Goal: Book appointment/travel/reservation

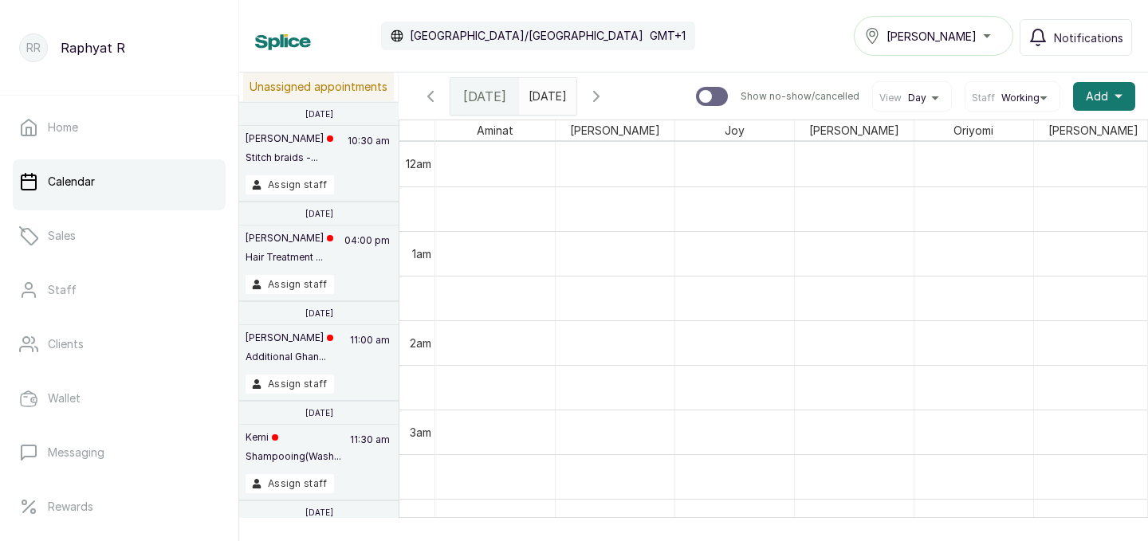
scroll to position [0, 364]
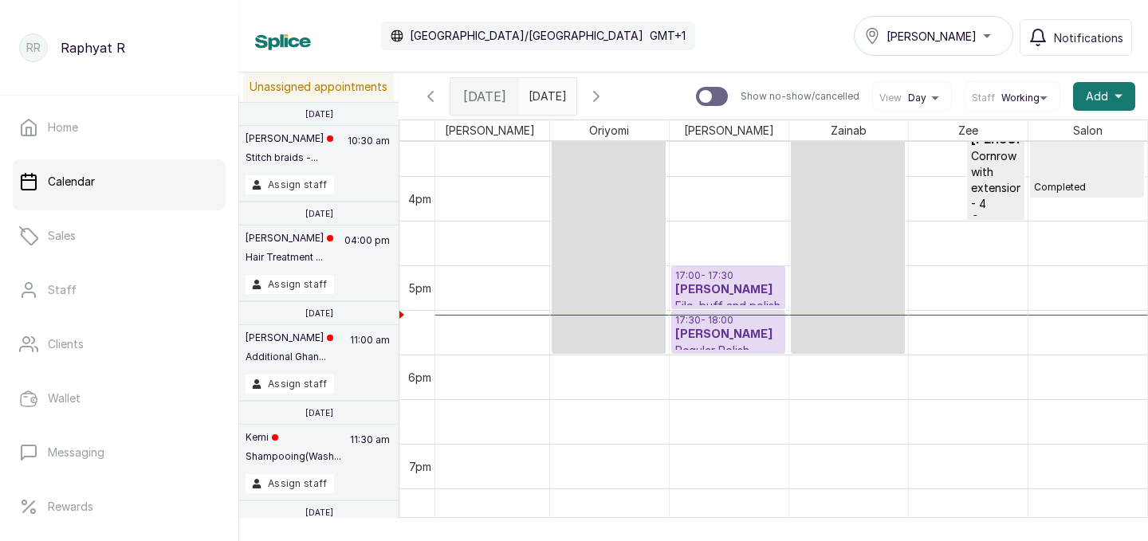
click at [746, 286] on h3 "[PERSON_NAME]" at bounding box center [728, 290] width 106 height 16
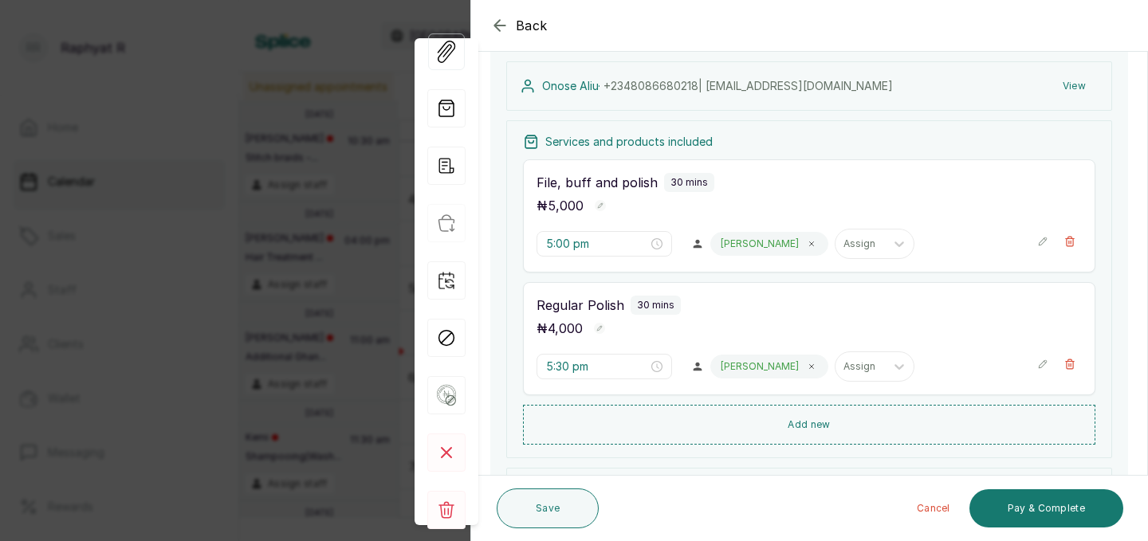
scroll to position [179, 0]
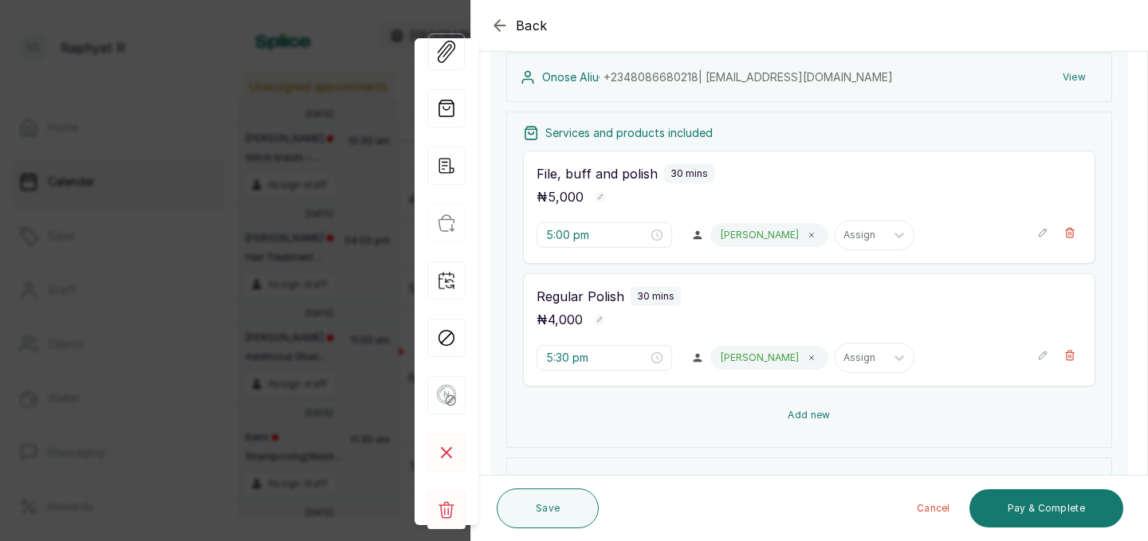
click at [804, 407] on button "Add new" at bounding box center [809, 415] width 573 height 38
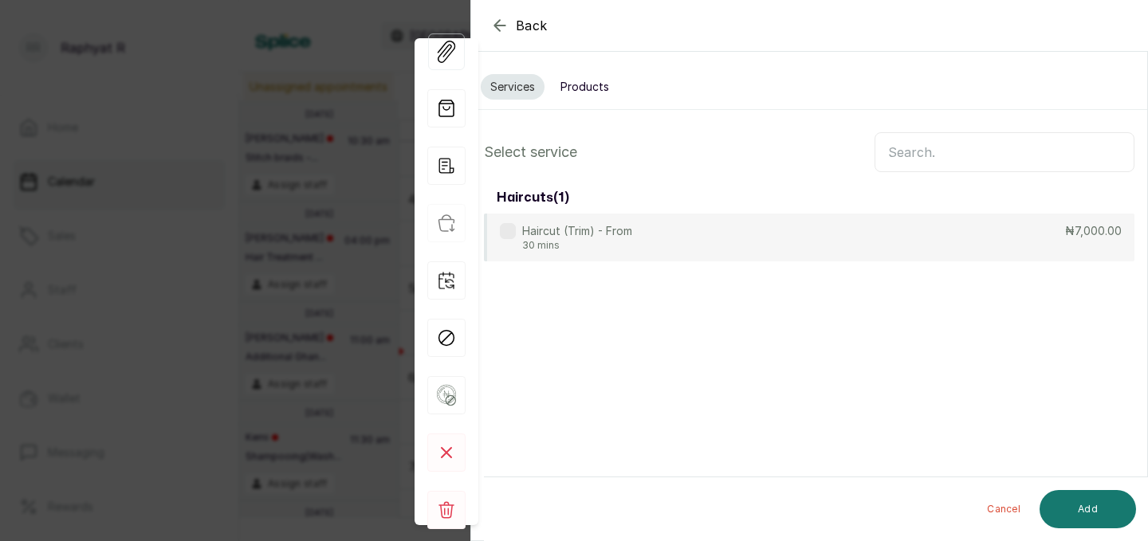
scroll to position [0, 0]
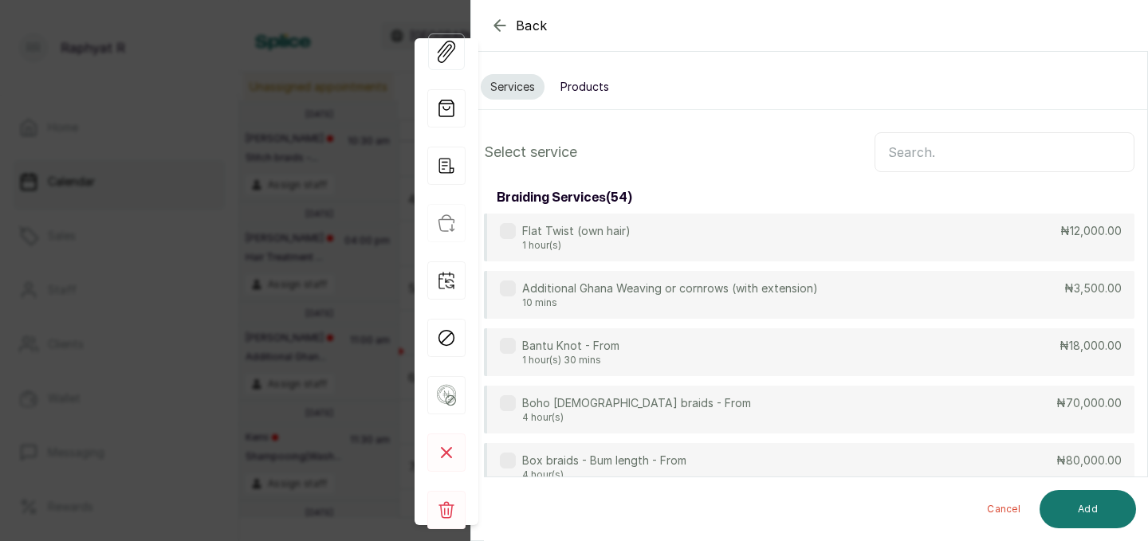
click at [908, 152] on input "text" at bounding box center [1005, 152] width 260 height 40
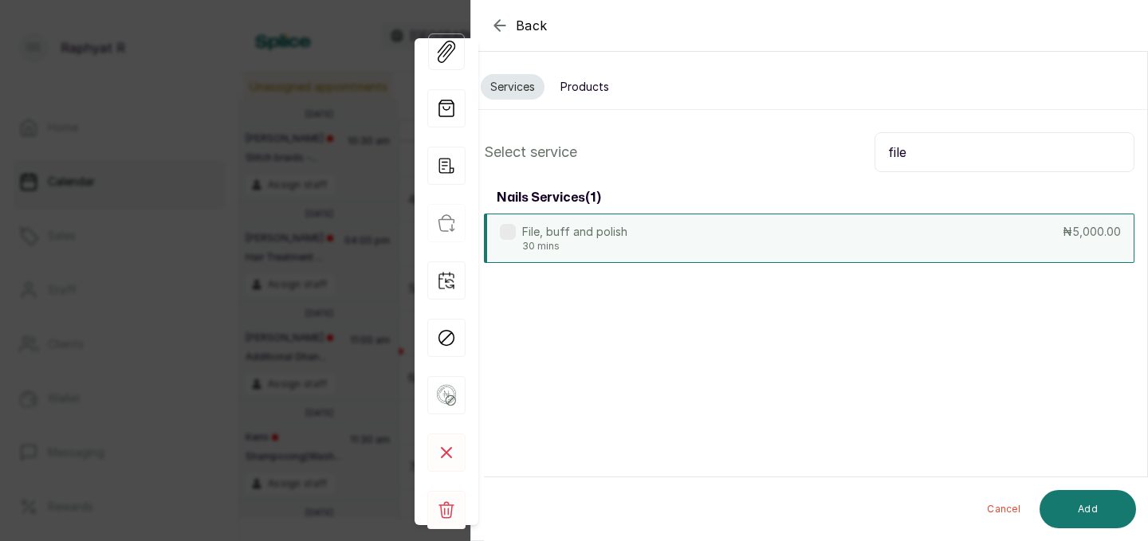
type input "file"
click at [986, 242] on div "File, buff and polish 30 mins ₦5,000.00" at bounding box center [809, 238] width 651 height 49
click at [1095, 514] on button "Add" at bounding box center [1088, 509] width 96 height 38
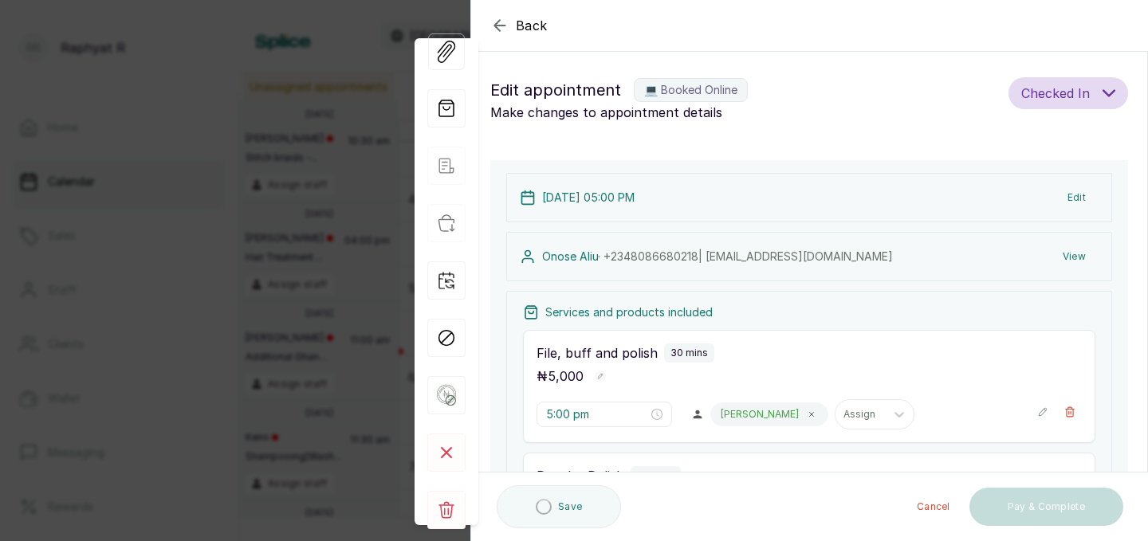
type input "6:00 pm"
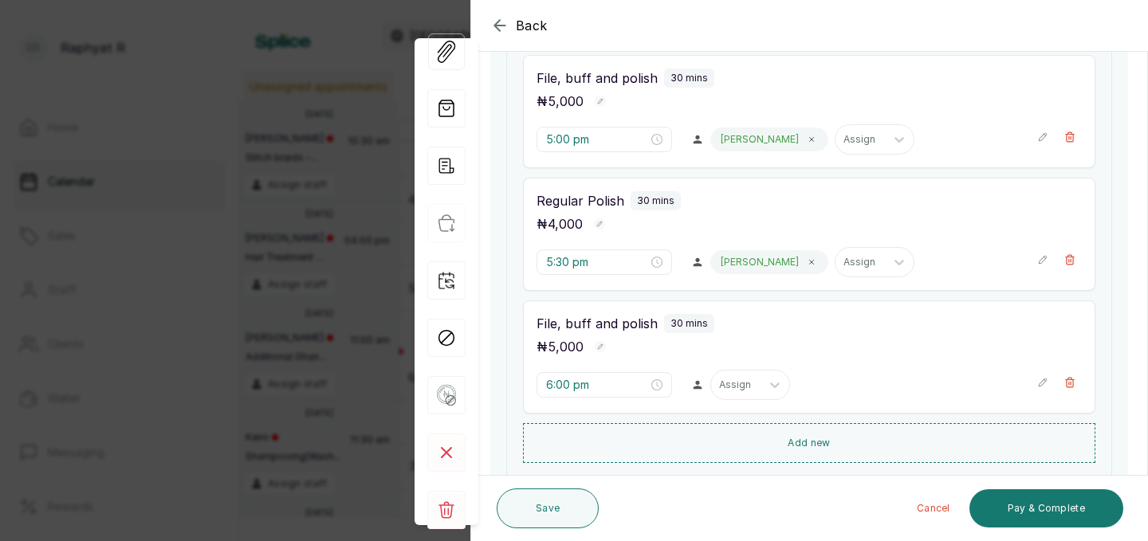
scroll to position [273, 0]
click at [914, 435] on button "Add new" at bounding box center [809, 445] width 573 height 38
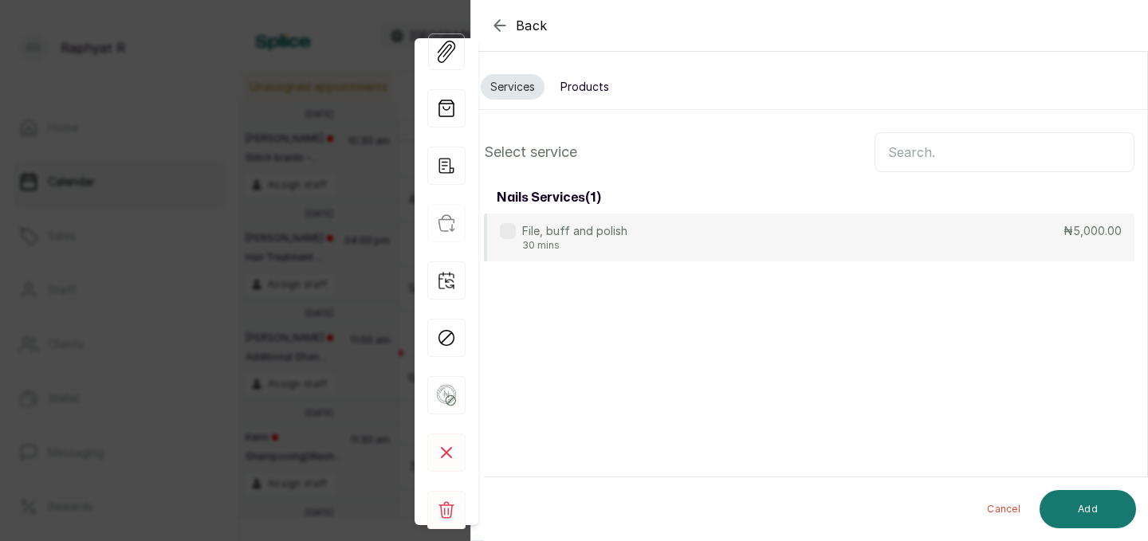
scroll to position [0, 0]
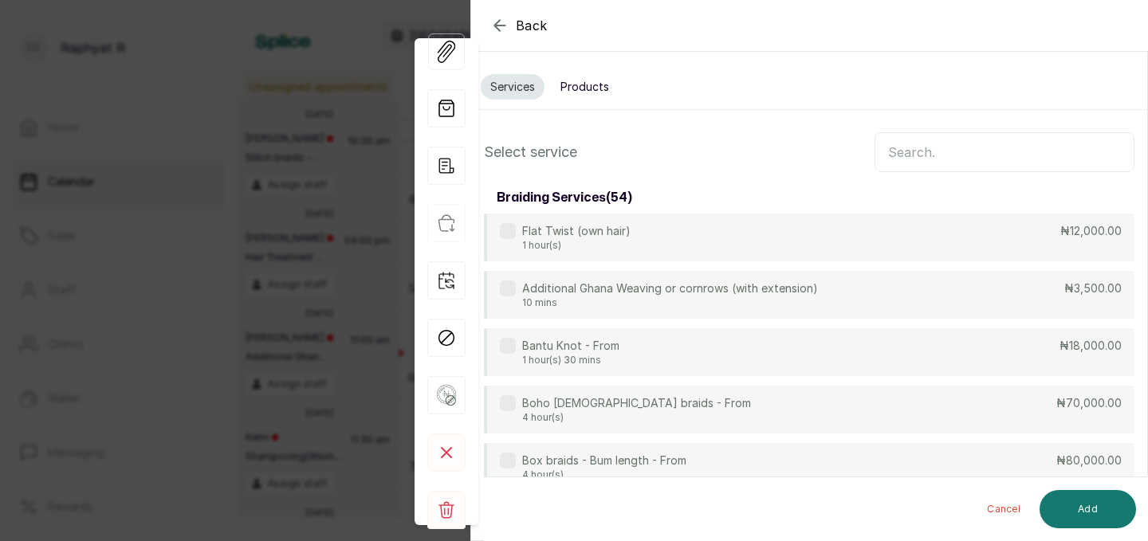
click at [911, 148] on input "text" at bounding box center [1005, 152] width 260 height 40
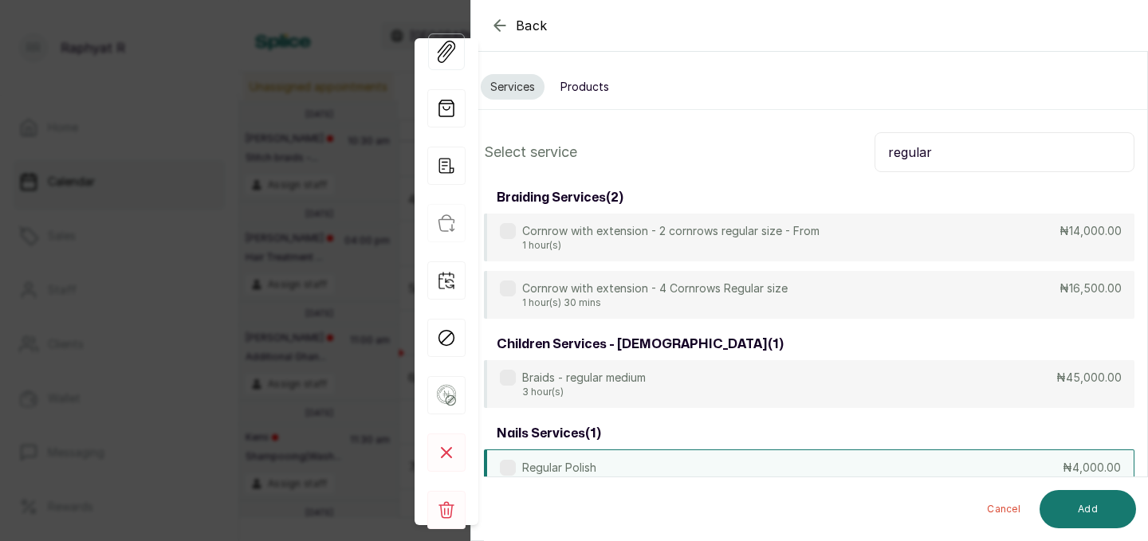
type input "regular"
click at [909, 465] on div "Regular Polish 30 mins ₦4,000.00" at bounding box center [809, 474] width 651 height 49
click at [1088, 509] on button "Add" at bounding box center [1088, 509] width 96 height 38
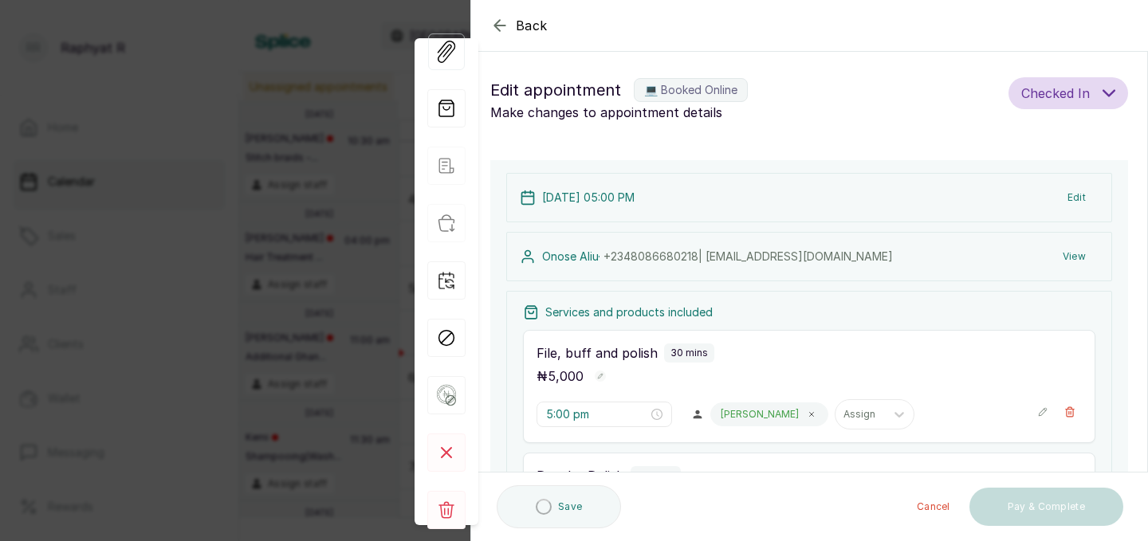
type input "6:30 pm"
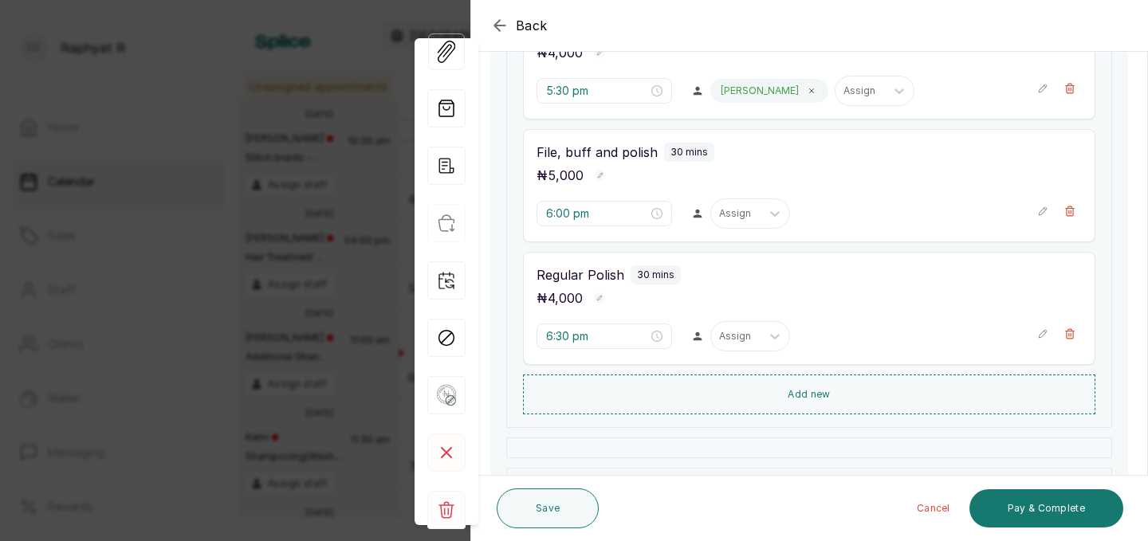
scroll to position [449, 0]
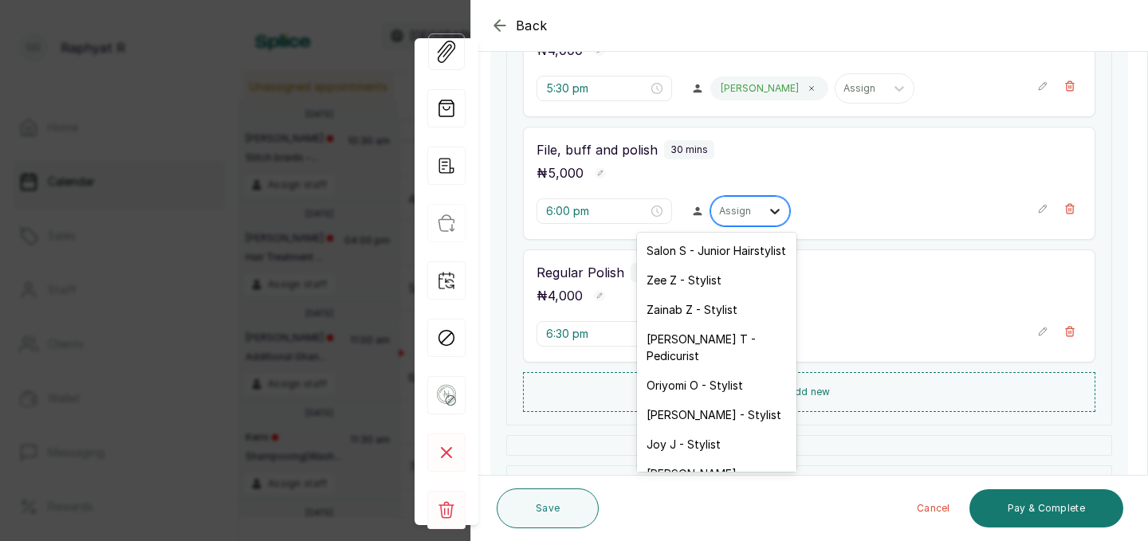
click at [770, 211] on icon at bounding box center [775, 212] width 10 height 6
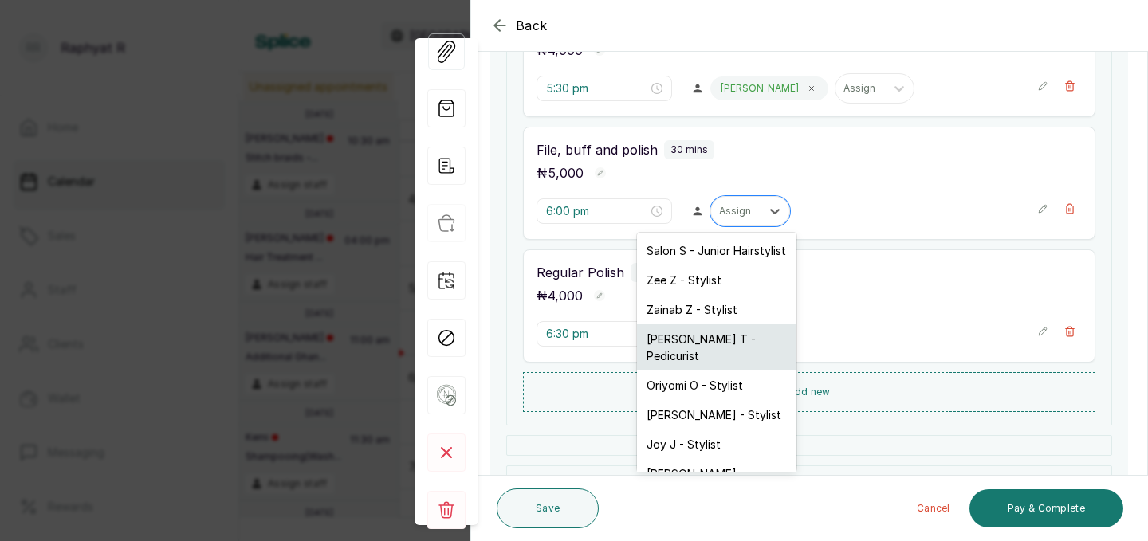
click at [726, 340] on div "Tope T - Pedicurist" at bounding box center [716, 348] width 159 height 46
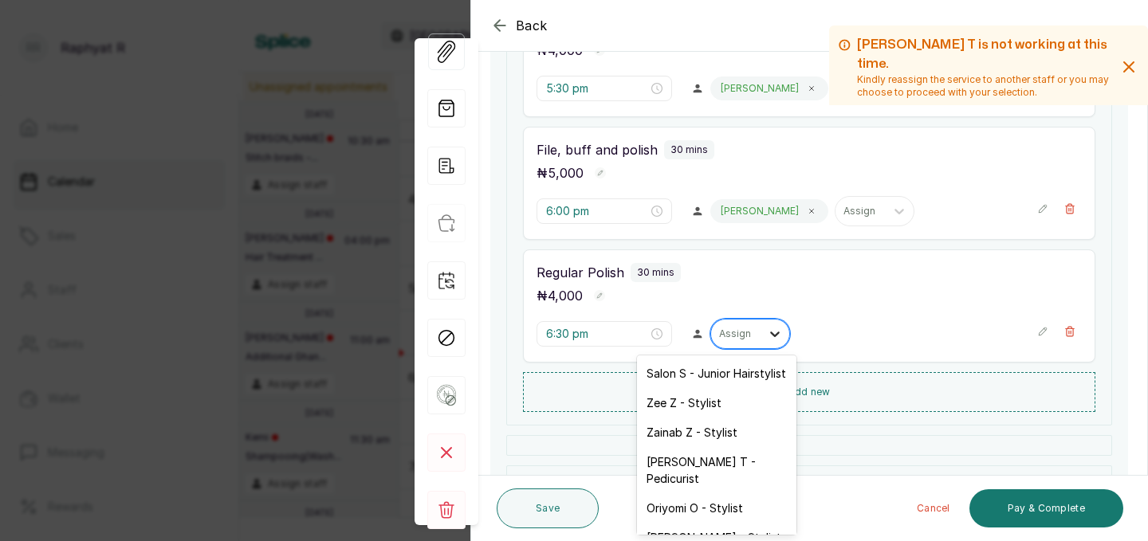
click at [767, 339] on icon at bounding box center [775, 334] width 16 height 16
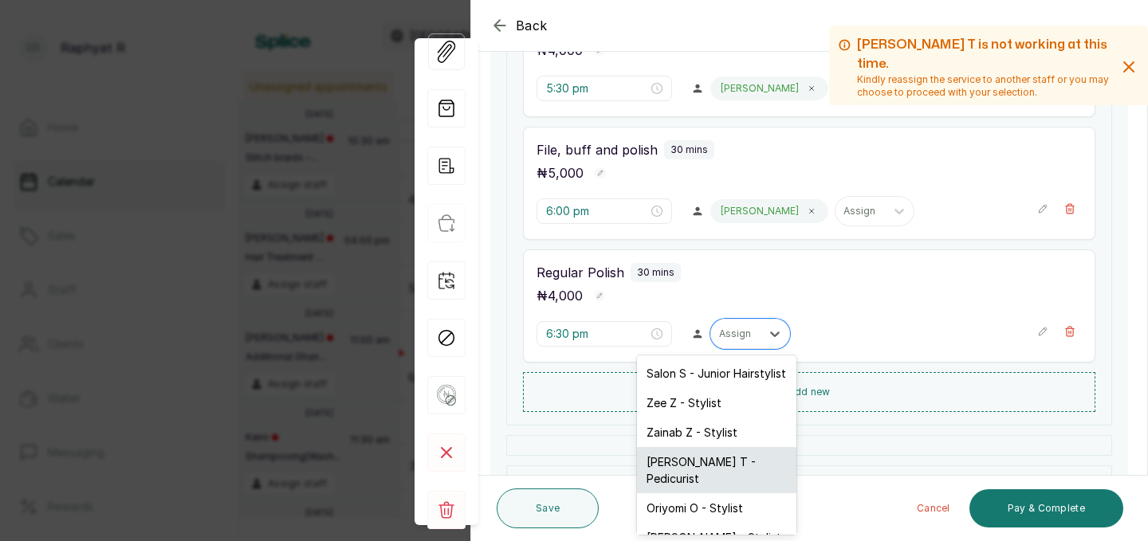
click at [733, 459] on div "Tope T - Pedicurist" at bounding box center [716, 470] width 159 height 46
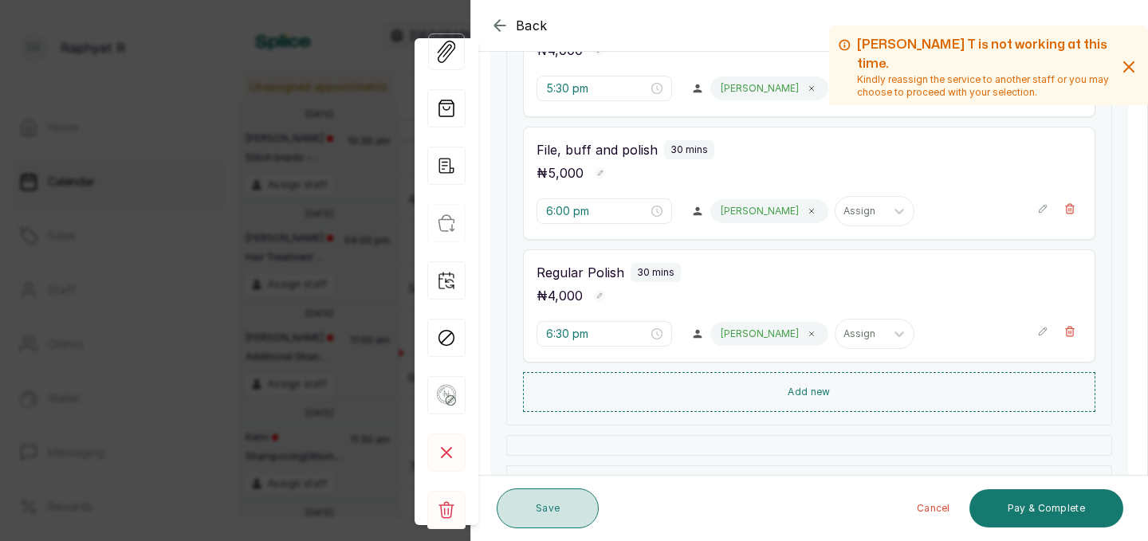
click at [557, 504] on button "Save" at bounding box center [548, 509] width 102 height 40
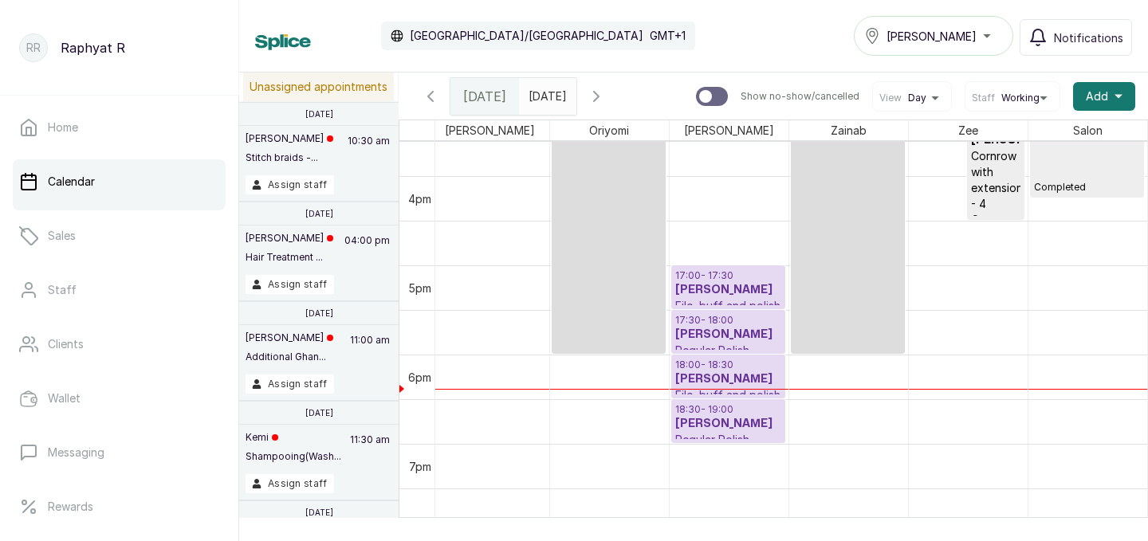
click at [733, 289] on h3 "[PERSON_NAME]" at bounding box center [728, 290] width 106 height 16
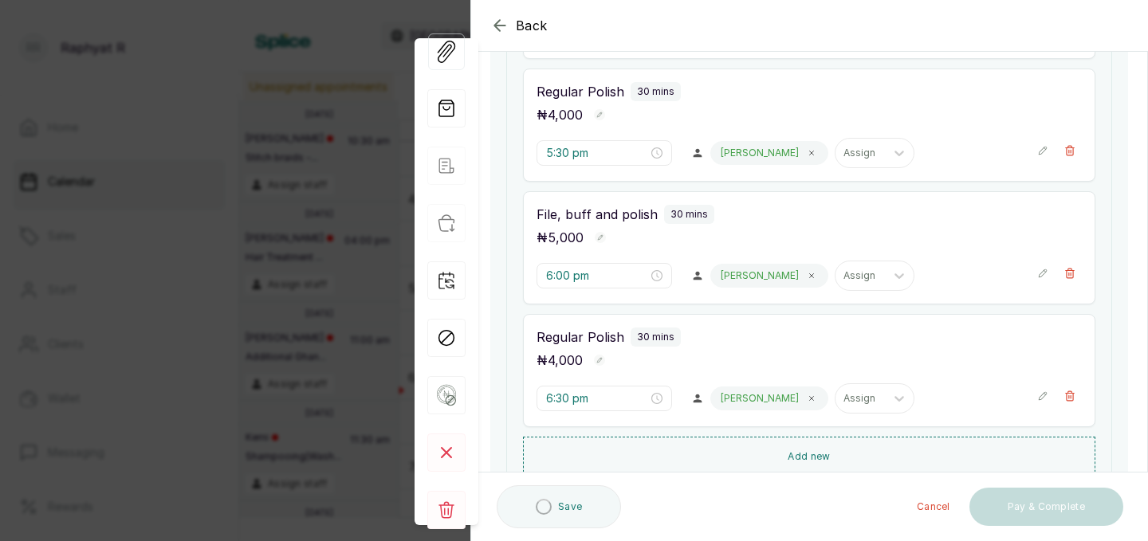
scroll to position [386, 0]
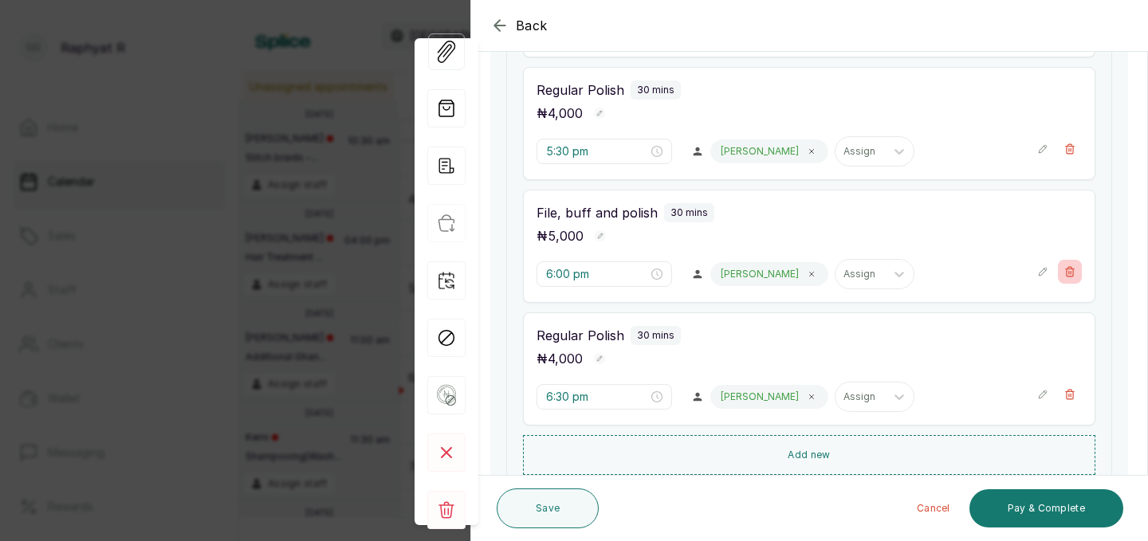
click at [1075, 271] on icon "button" at bounding box center [1070, 271] width 11 height 11
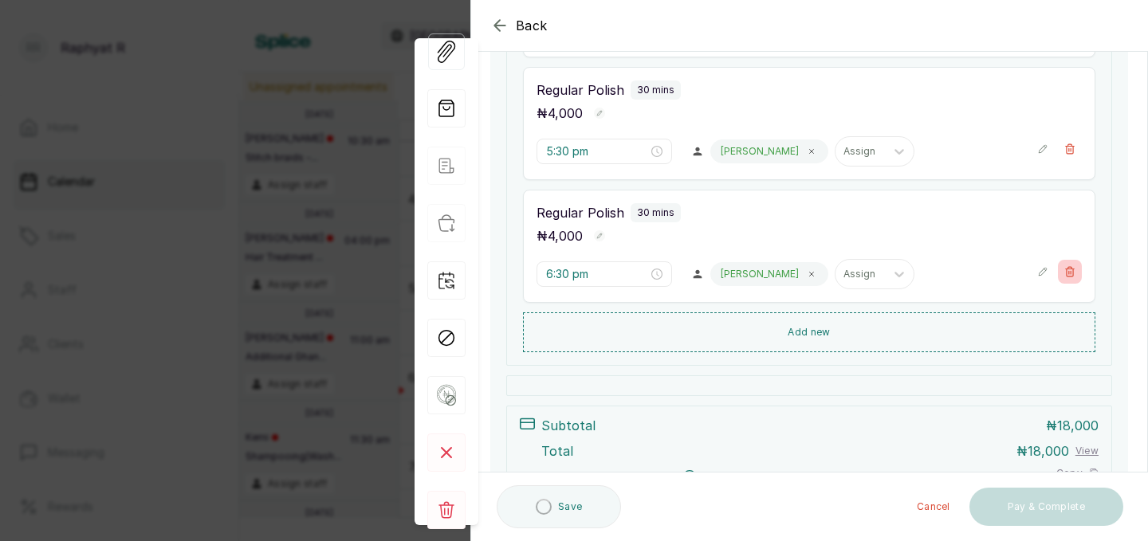
type input "6:30 pm"
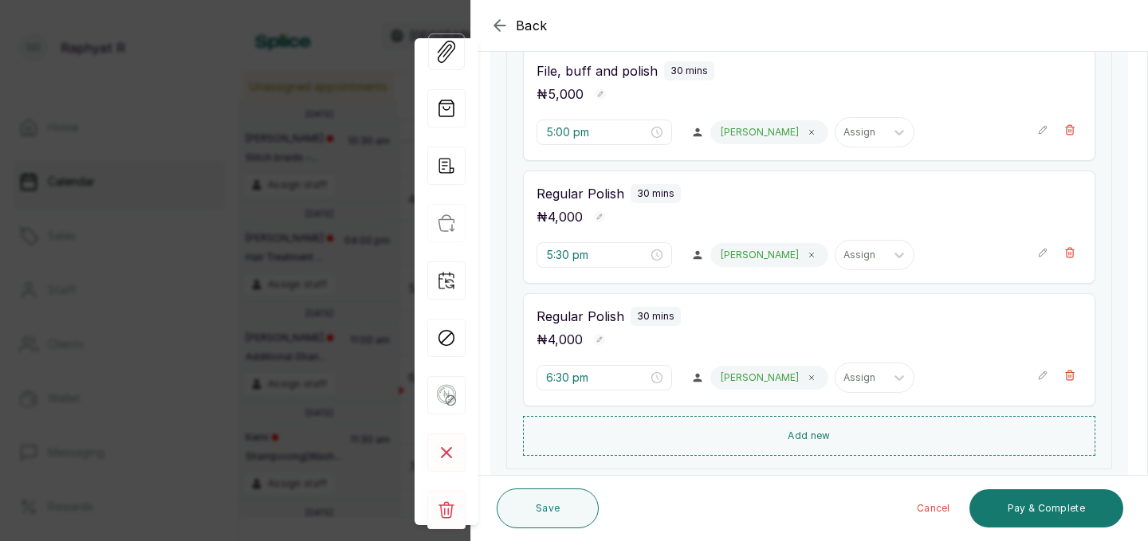
scroll to position [256, 0]
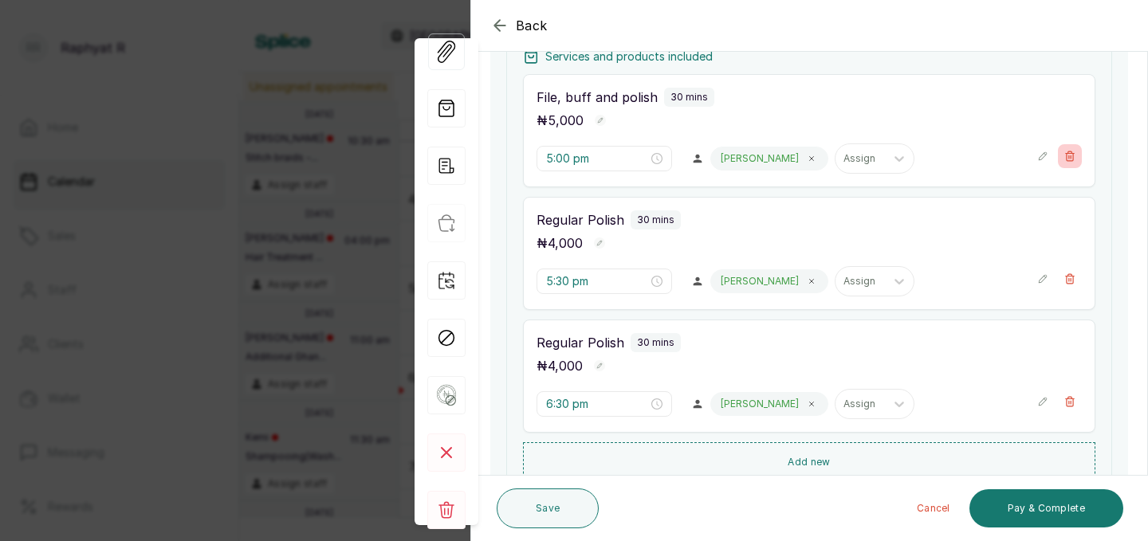
click at [1075, 153] on icon "button" at bounding box center [1070, 156] width 11 height 11
type input "5:30 pm"
type input "6:30 pm"
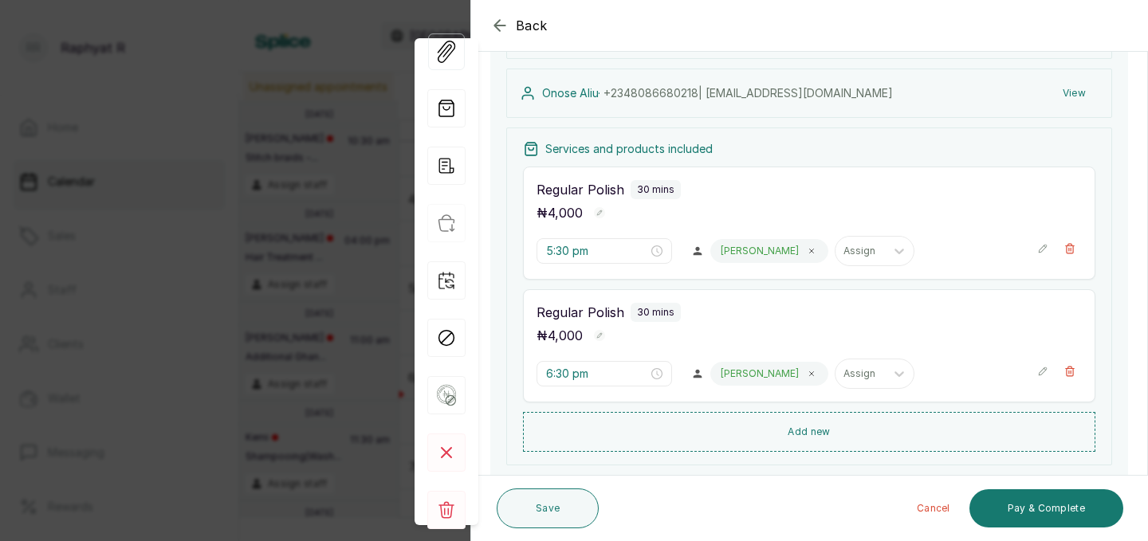
scroll to position [207, 0]
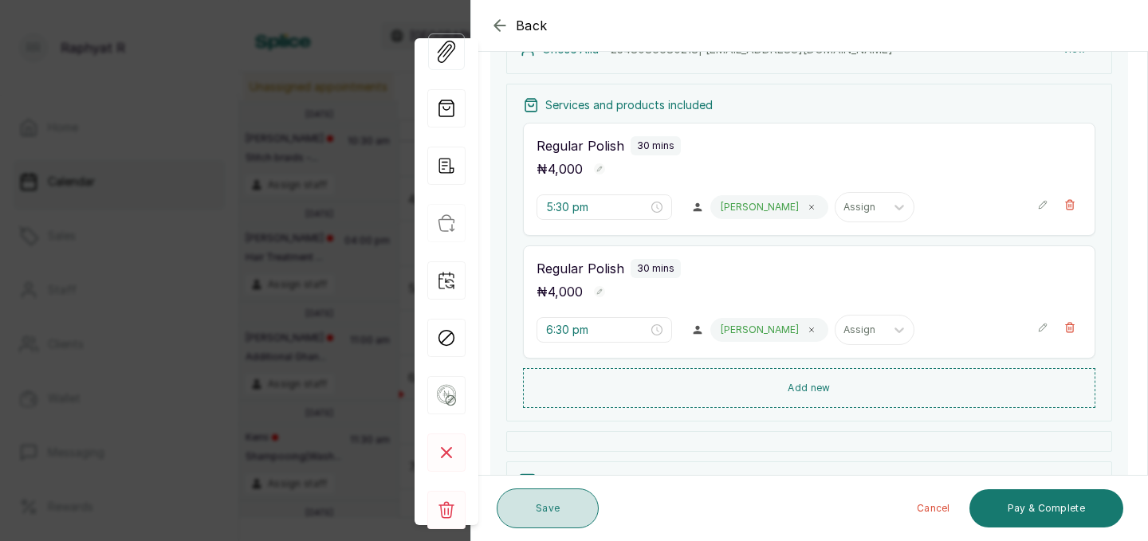
click at [557, 507] on button "Save" at bounding box center [548, 509] width 102 height 40
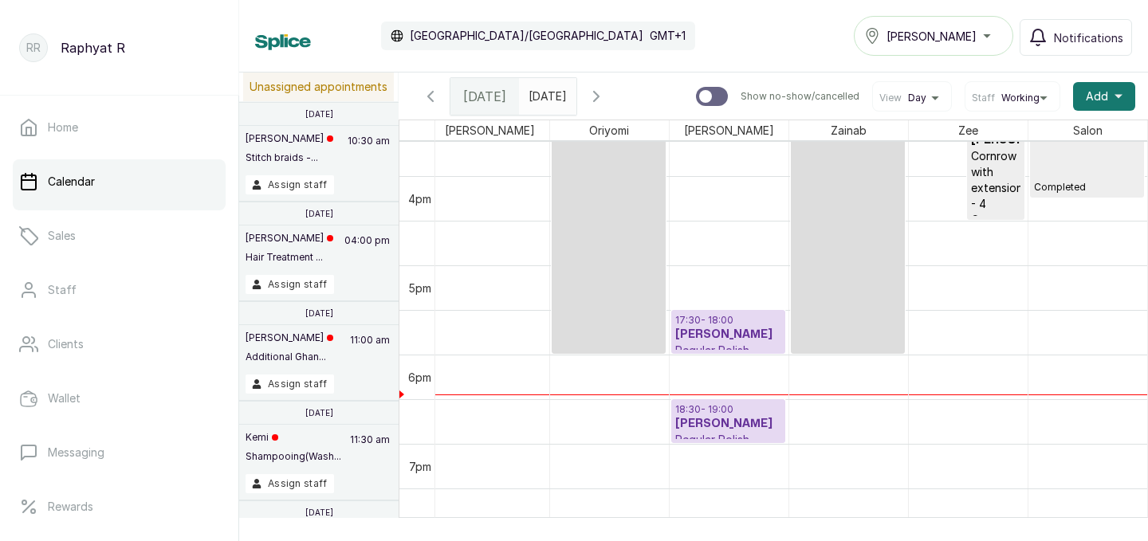
click at [691, 420] on h3 "[PERSON_NAME]" at bounding box center [728, 424] width 106 height 16
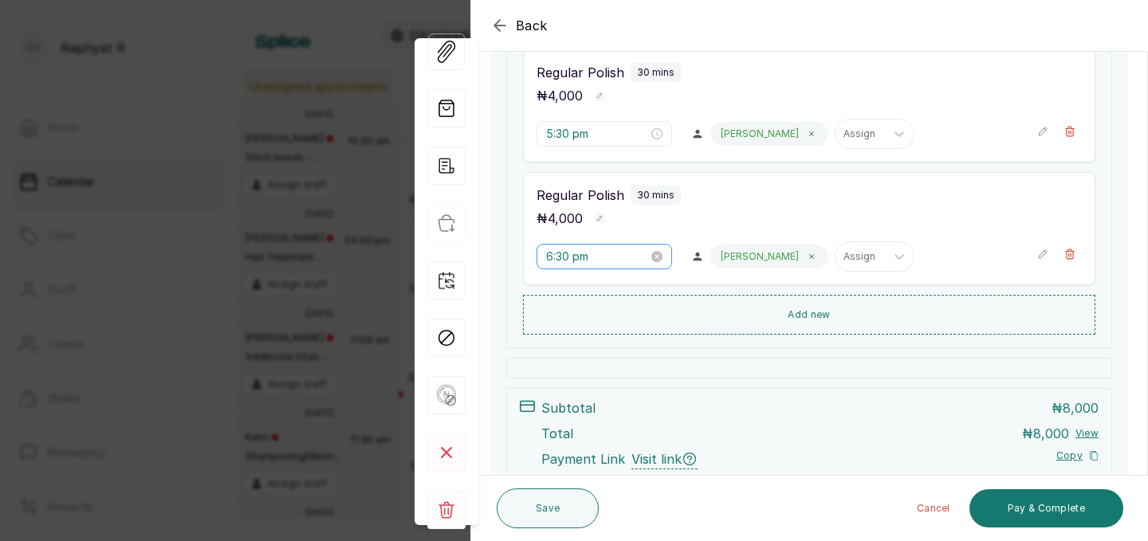
scroll to position [289, 0]
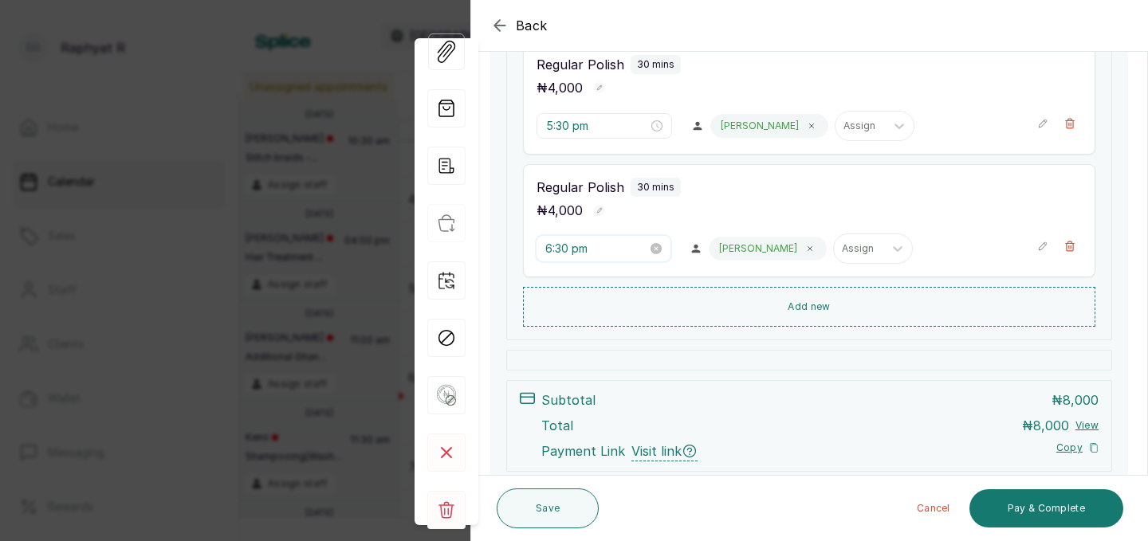
click at [572, 250] on input "6:30 pm" at bounding box center [596, 249] width 102 height 18
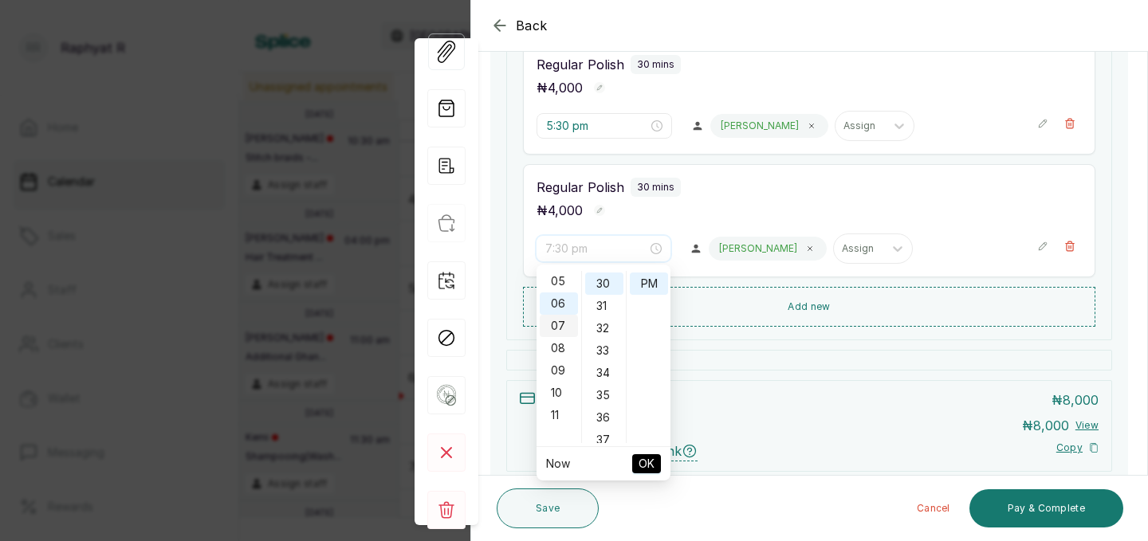
scroll to position [122, 0]
click at [556, 290] on div "06" at bounding box center [559, 294] width 38 height 22
click at [600, 282] on div "00" at bounding box center [604, 282] width 38 height 22
click at [549, 292] on div "06" at bounding box center [559, 294] width 38 height 22
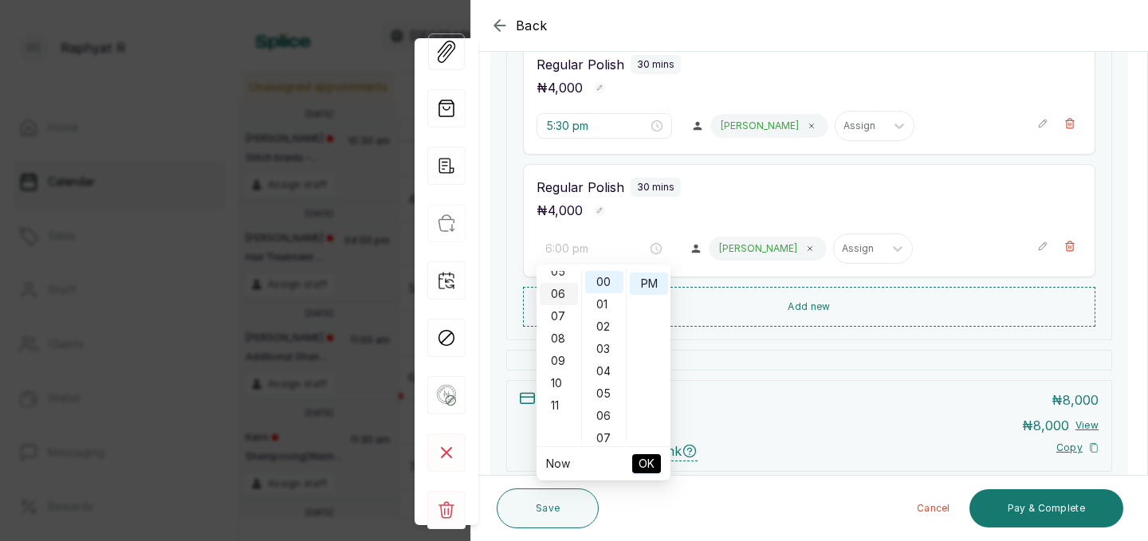
click at [561, 295] on div "06" at bounding box center [559, 294] width 38 height 22
type input "6:00 pm"
click at [647, 458] on span "OK" at bounding box center [647, 464] width 16 height 30
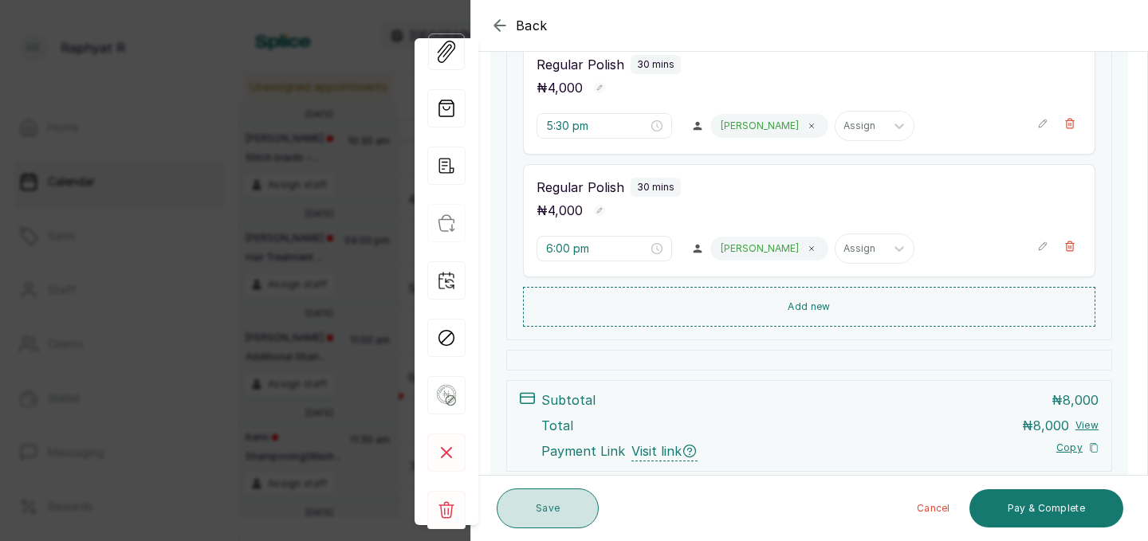
click at [545, 493] on button "Save" at bounding box center [548, 509] width 102 height 40
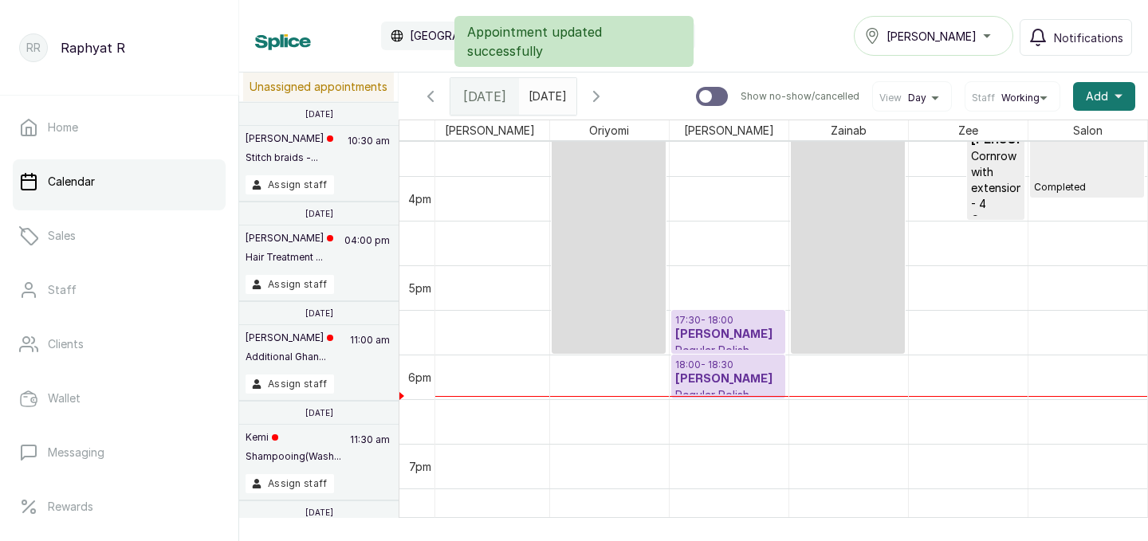
click at [724, 372] on h3 "[PERSON_NAME]" at bounding box center [728, 380] width 106 height 16
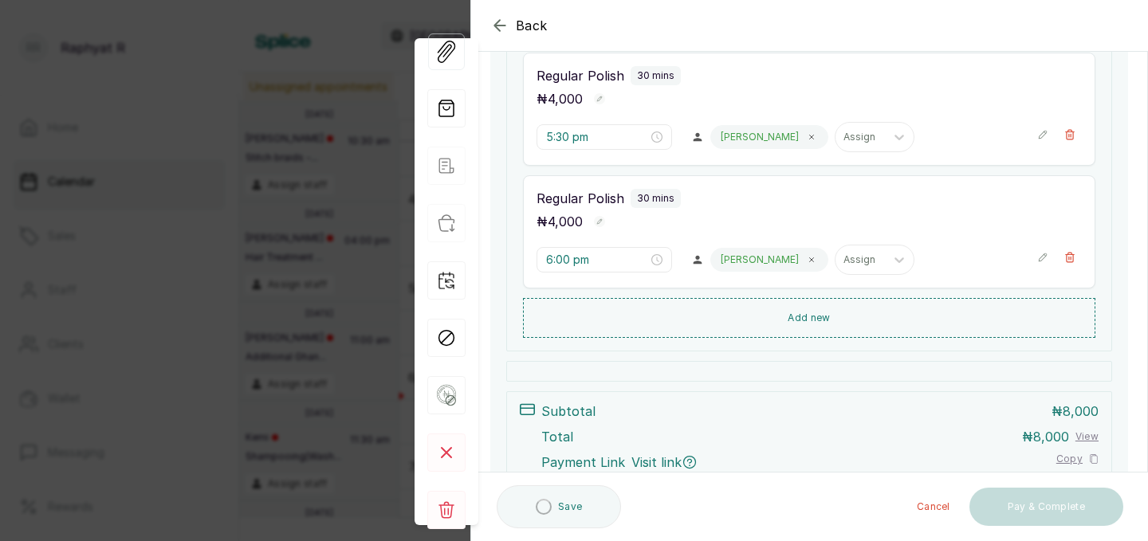
scroll to position [280, 0]
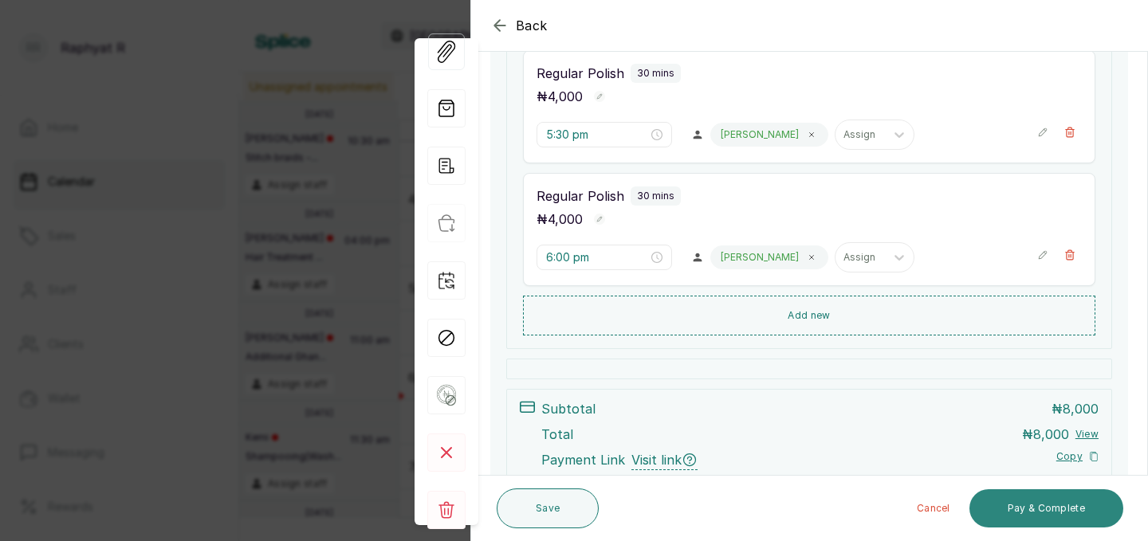
click at [1052, 506] on button "Pay & Complete" at bounding box center [1047, 509] width 154 height 38
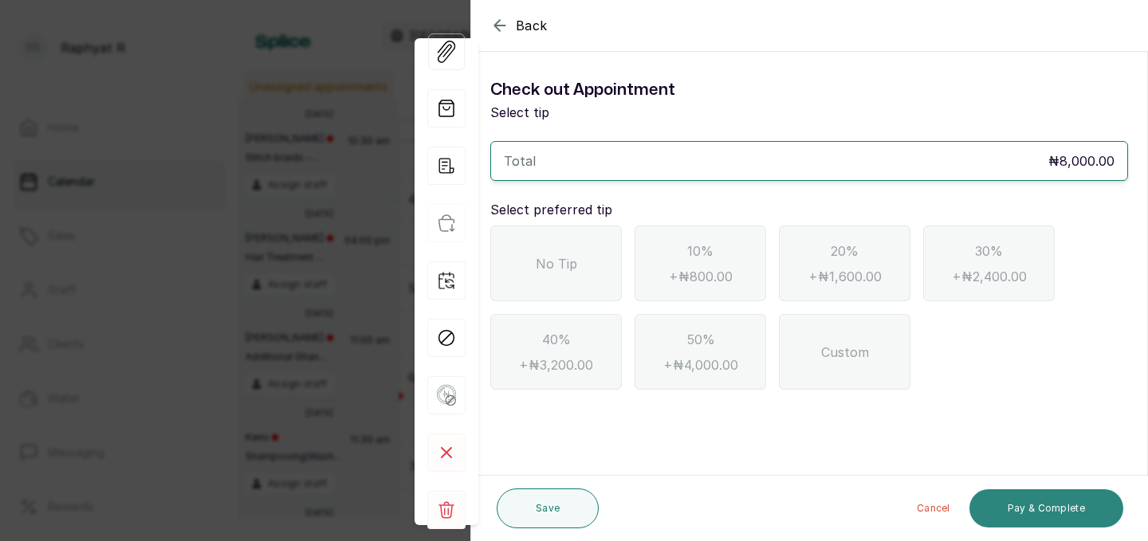
scroll to position [0, 0]
click at [587, 270] on div "No Tip" at bounding box center [556, 264] width 132 height 76
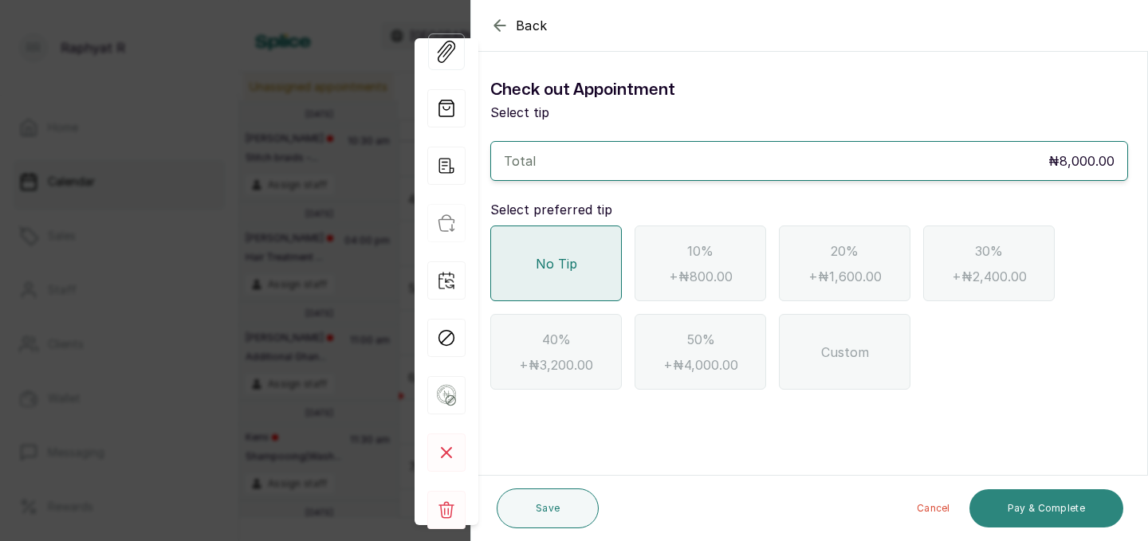
click at [1063, 510] on button "Pay & Complete" at bounding box center [1047, 509] width 154 height 38
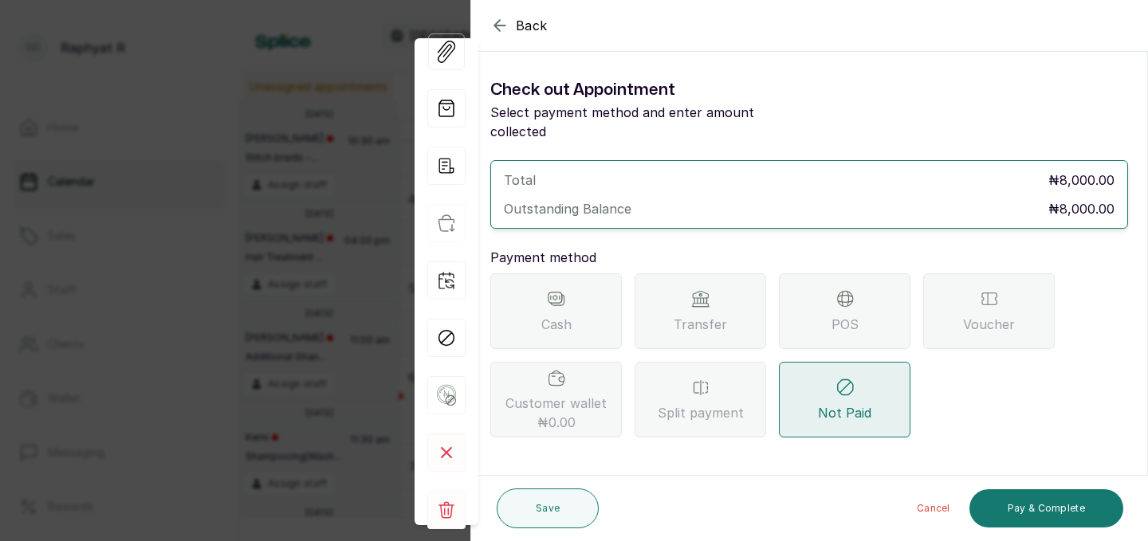
click at [739, 289] on div "Transfer" at bounding box center [701, 312] width 132 height 76
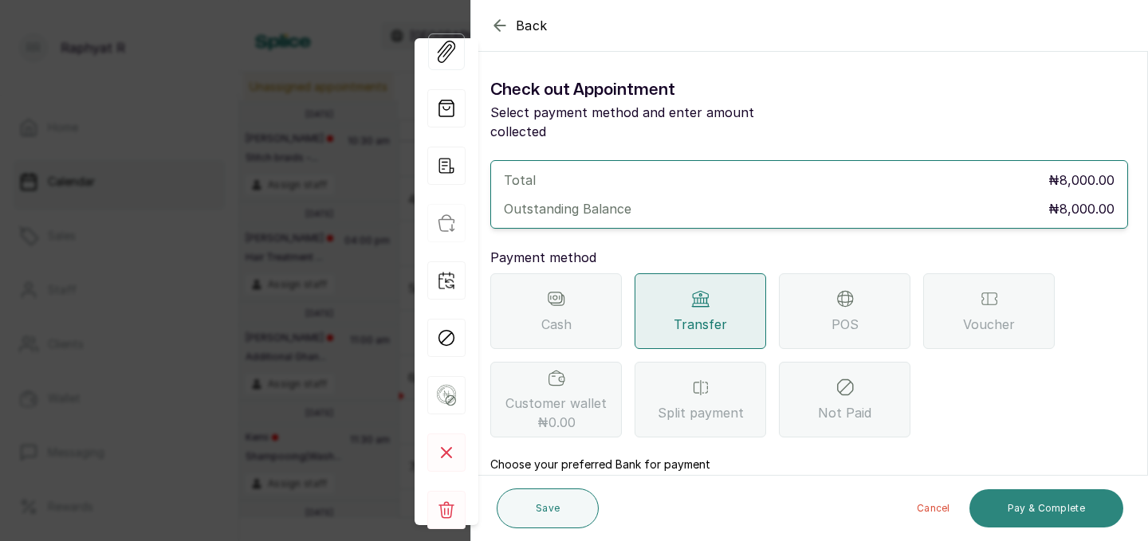
click at [1022, 500] on button "Pay & Complete" at bounding box center [1047, 509] width 154 height 38
click at [1060, 502] on button "Pay & Complete" at bounding box center [1047, 509] width 154 height 38
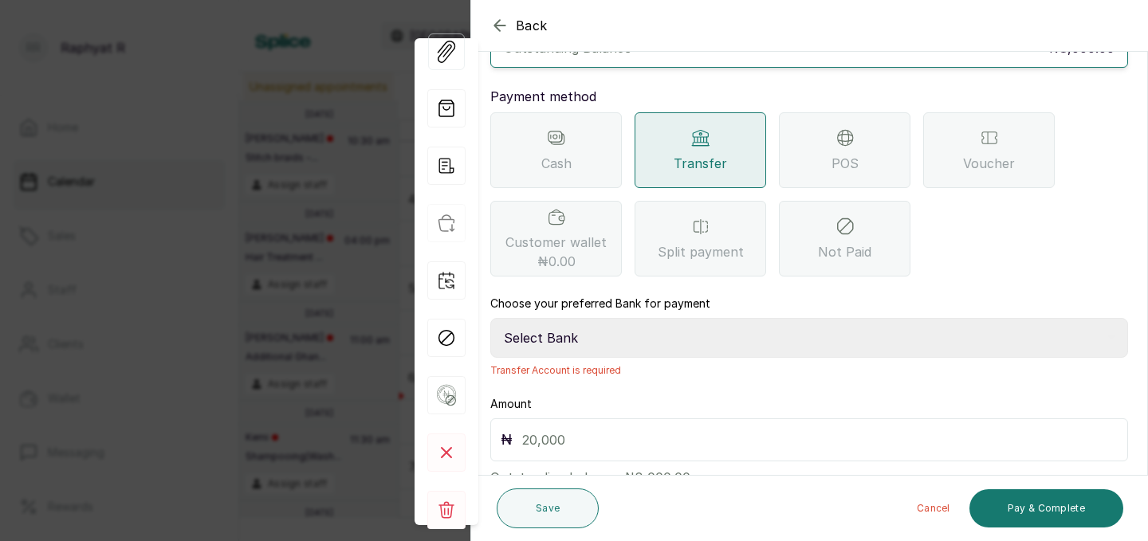
scroll to position [197, 0]
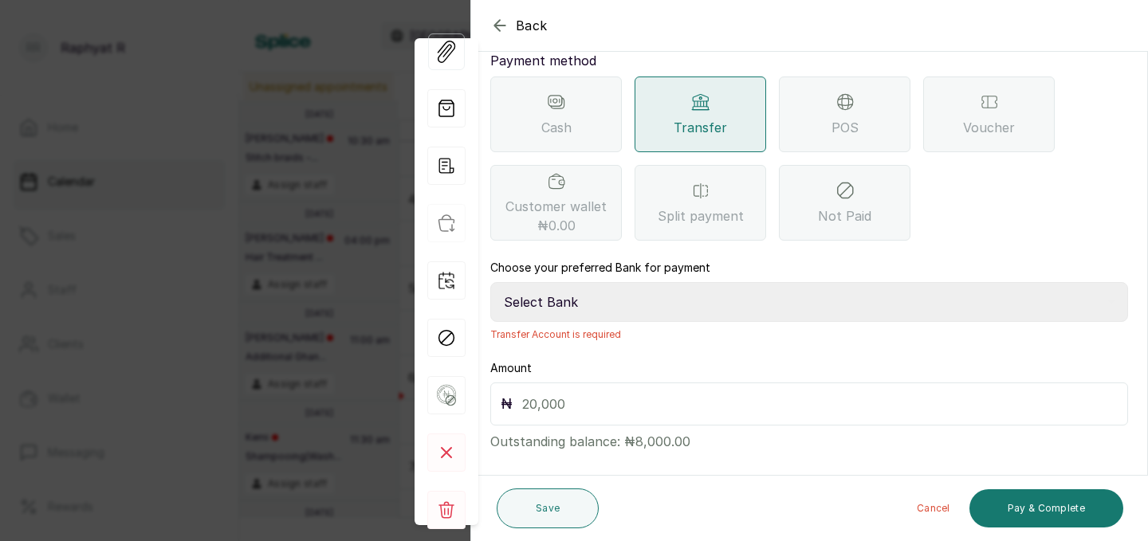
click at [551, 283] on select "Select Bank TRACTION(TRACTION) Providus Bank TASALAHQ HAIR AND BEAUTY Guaranty …" at bounding box center [809, 302] width 638 height 40
select select "d2e8ea74-1b1f-42b2-81f9-dacd6e382dd2"
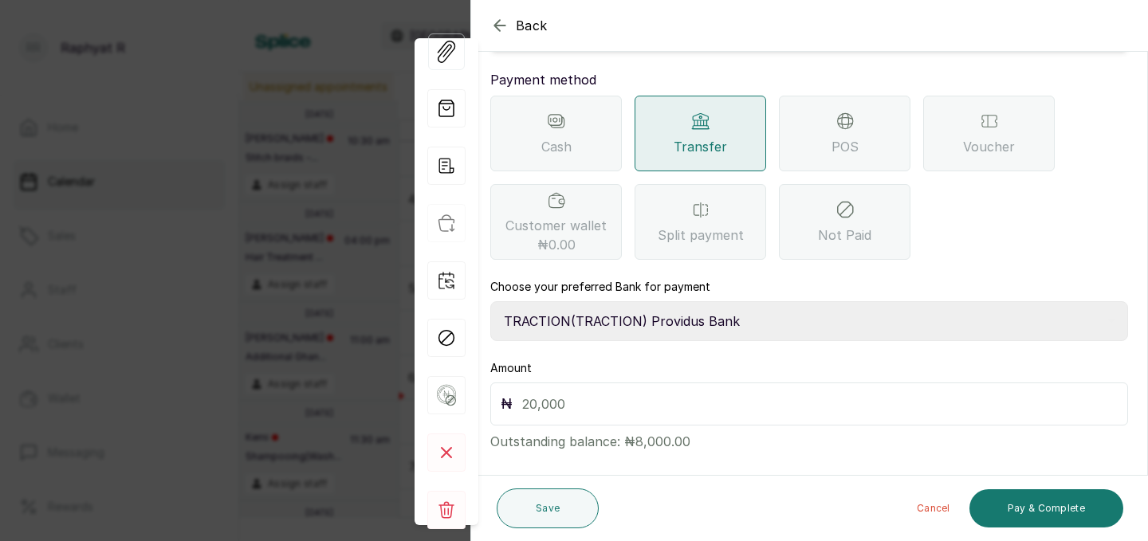
click at [529, 393] on input "text" at bounding box center [820, 404] width 596 height 22
type input "8,000"
click at [1025, 498] on button "Pay & Complete" at bounding box center [1047, 509] width 154 height 38
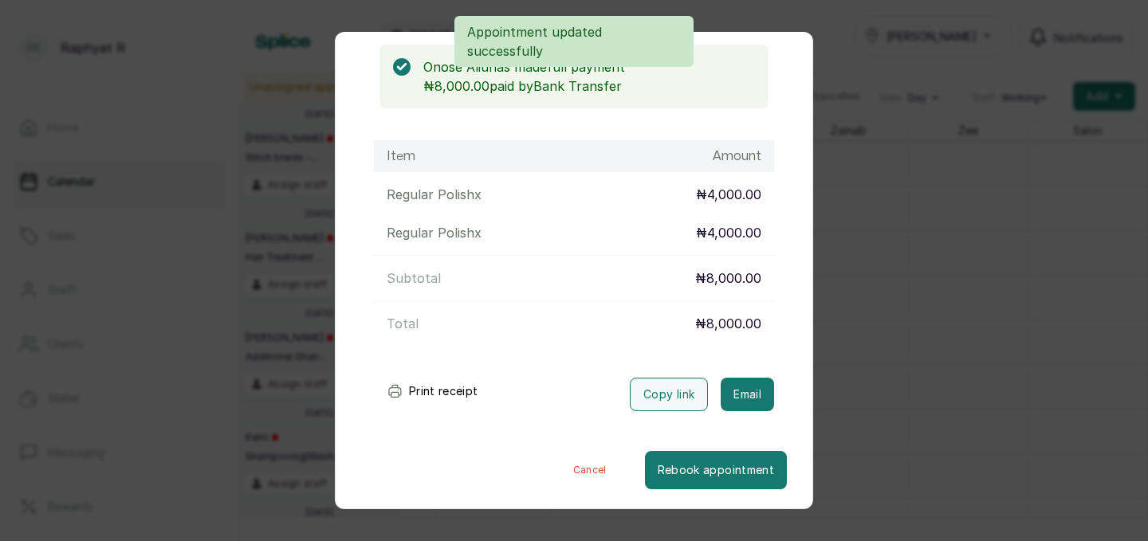
scroll to position [0, 0]
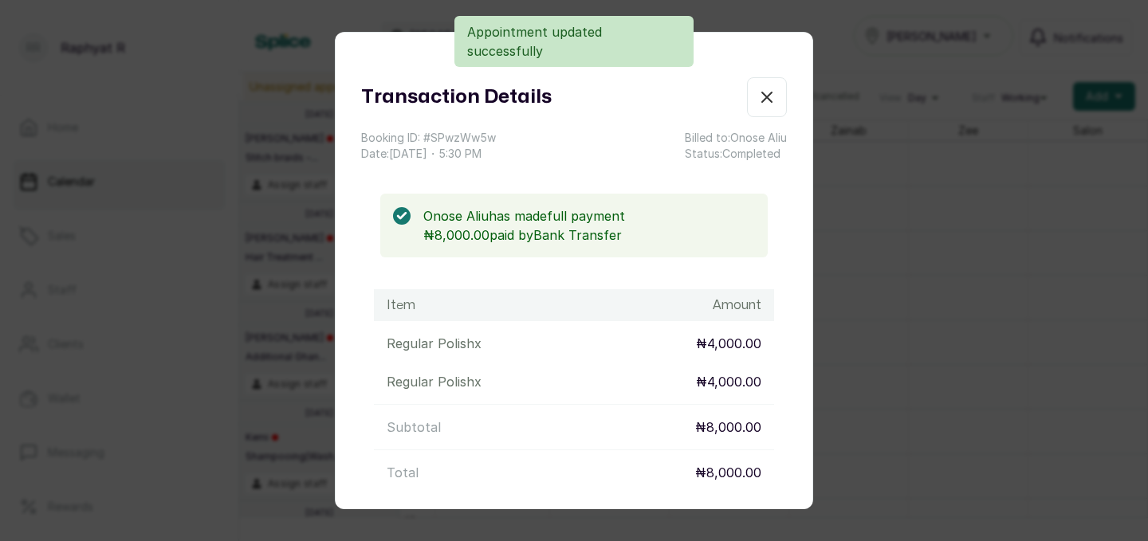
click at [769, 96] on icon "button" at bounding box center [767, 97] width 19 height 19
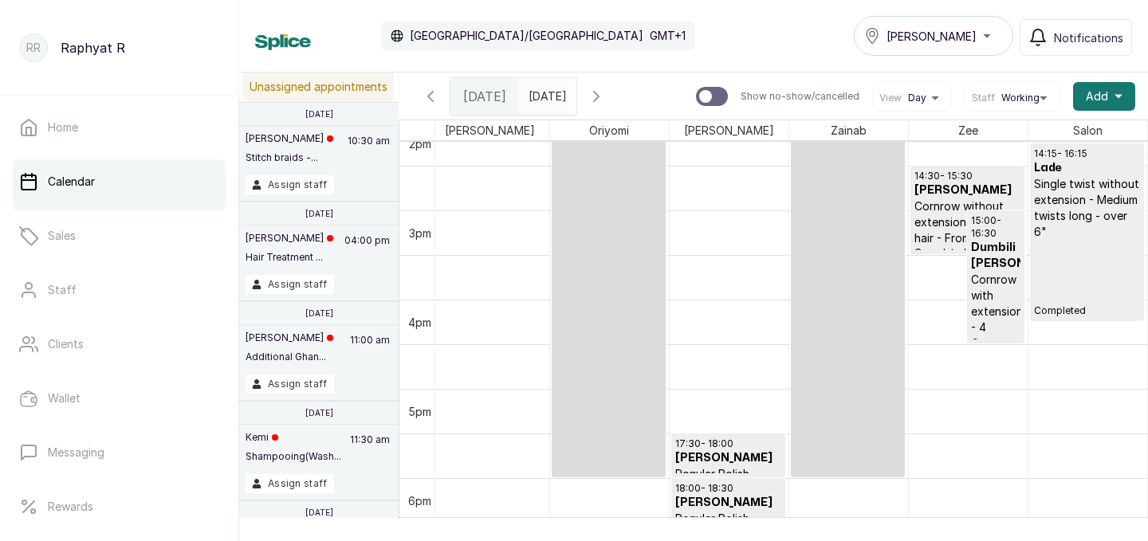
click at [992, 37] on div "[PERSON_NAME]" at bounding box center [933, 35] width 139 height 19
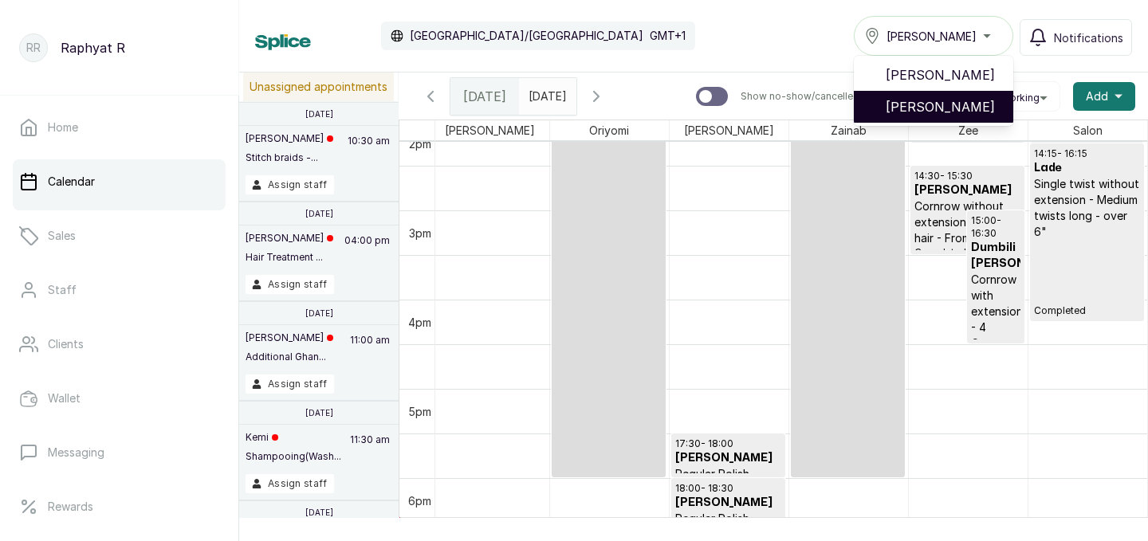
click at [968, 100] on span "Tasala Lekki" at bounding box center [943, 106] width 115 height 19
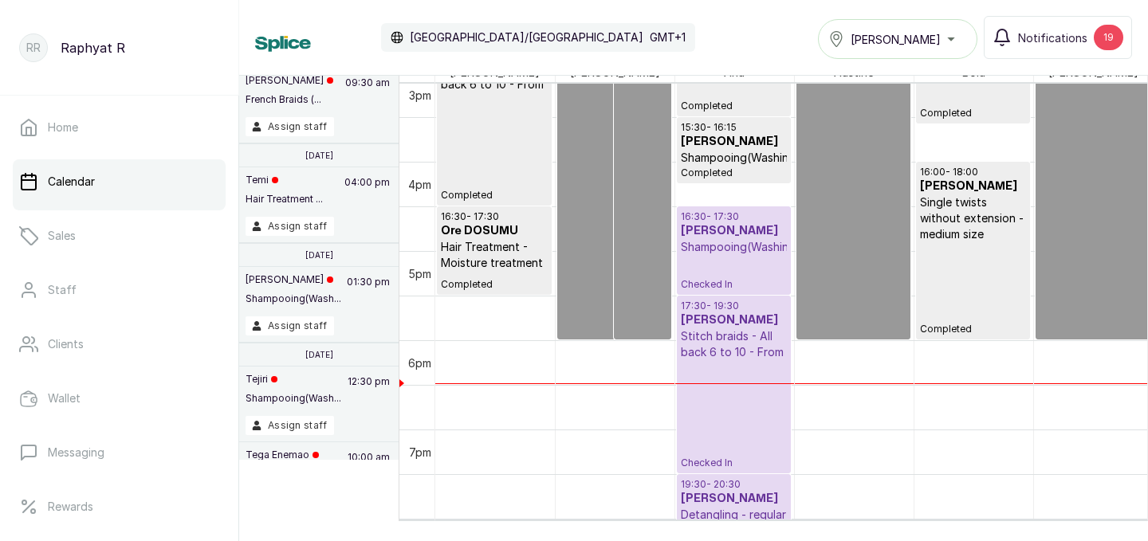
scroll to position [0, 119]
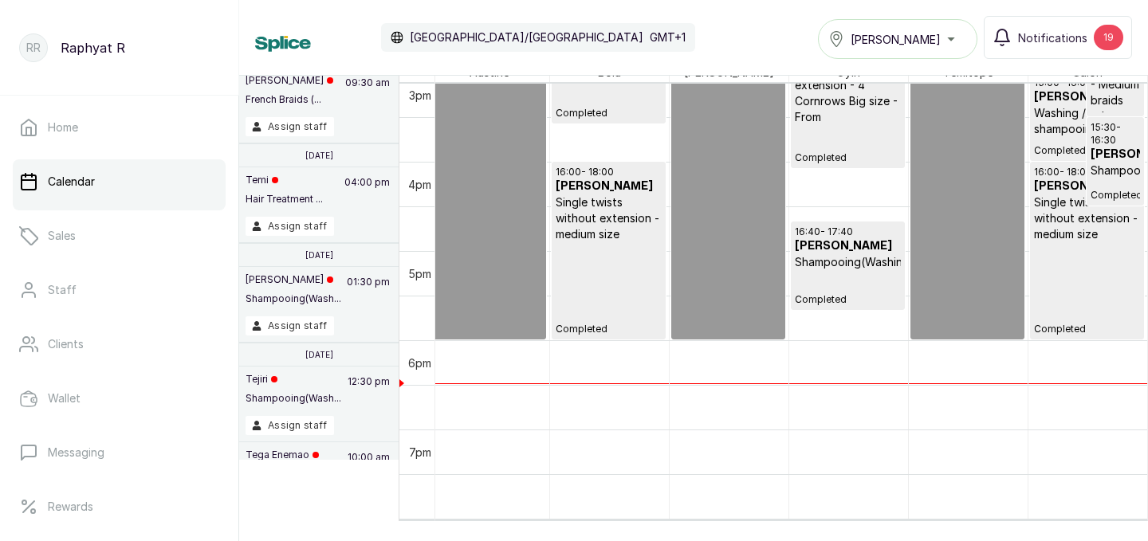
click at [954, 39] on div "Tasala Lekki" at bounding box center [897, 39] width 139 height 19
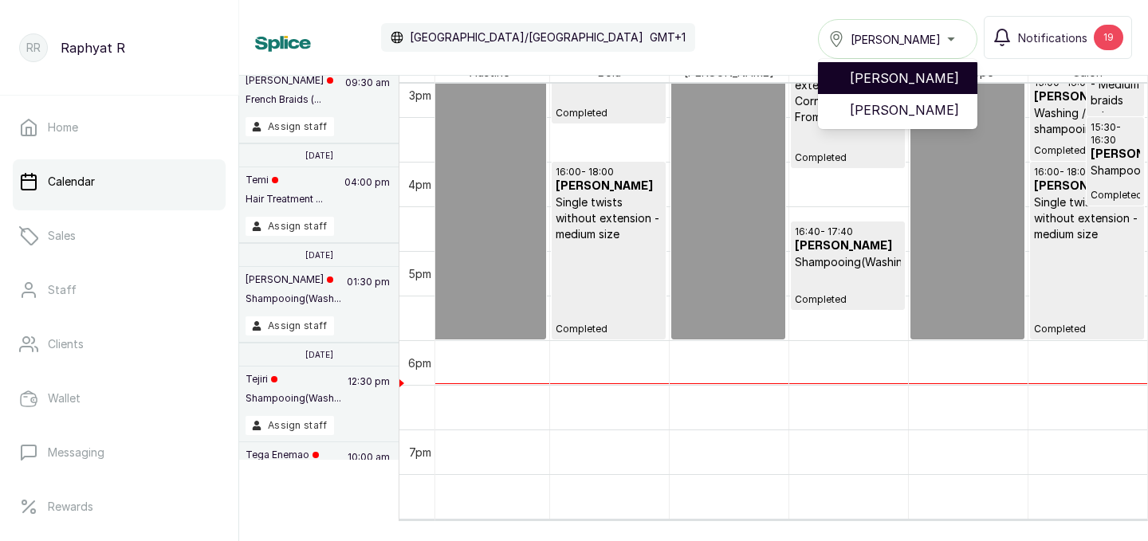
click at [927, 81] on span "[PERSON_NAME]" at bounding box center [907, 78] width 115 height 19
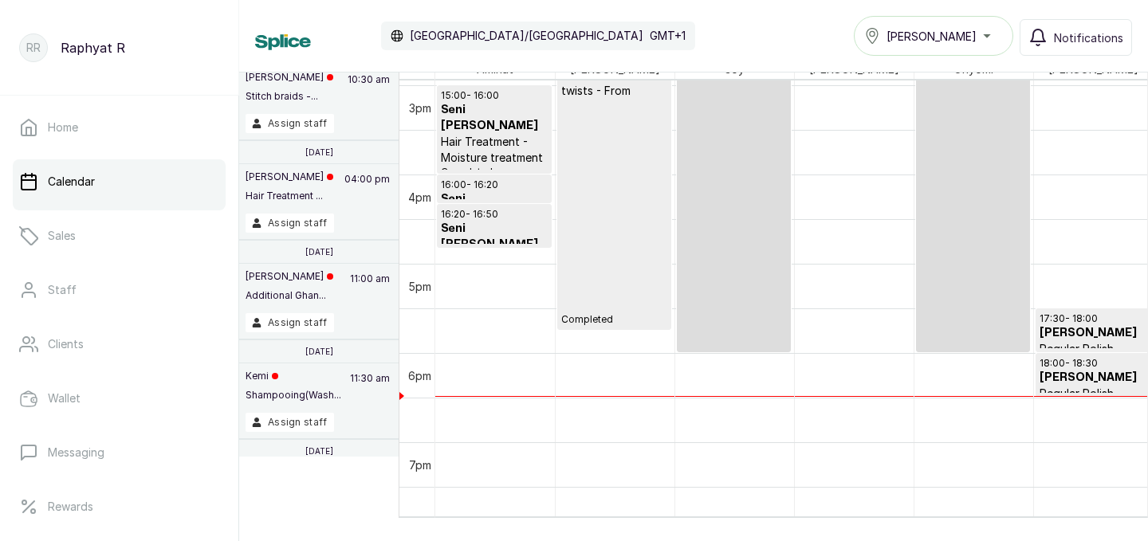
scroll to position [1303, 0]
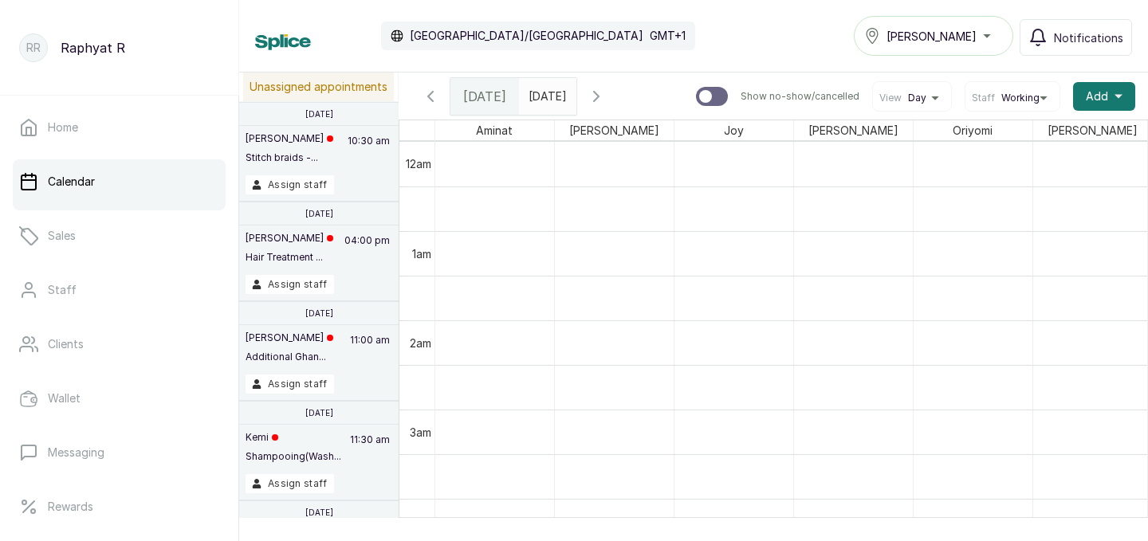
click at [565, 96] on icon "calender simple" at bounding box center [561, 92] width 10 height 10
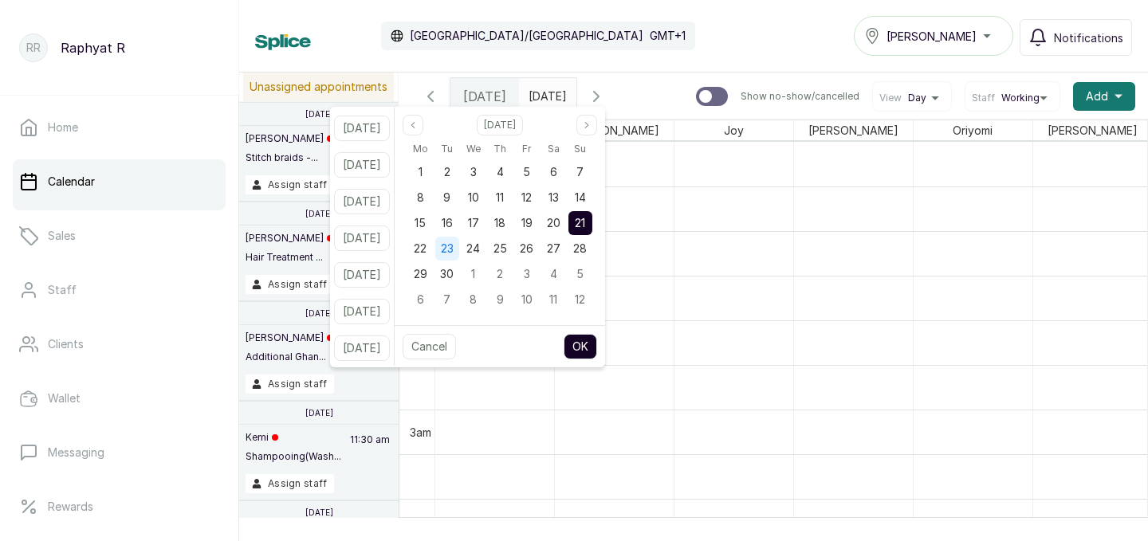
click at [454, 244] on span "23" at bounding box center [447, 249] width 13 height 14
click at [597, 345] on button "OK" at bounding box center [580, 347] width 33 height 26
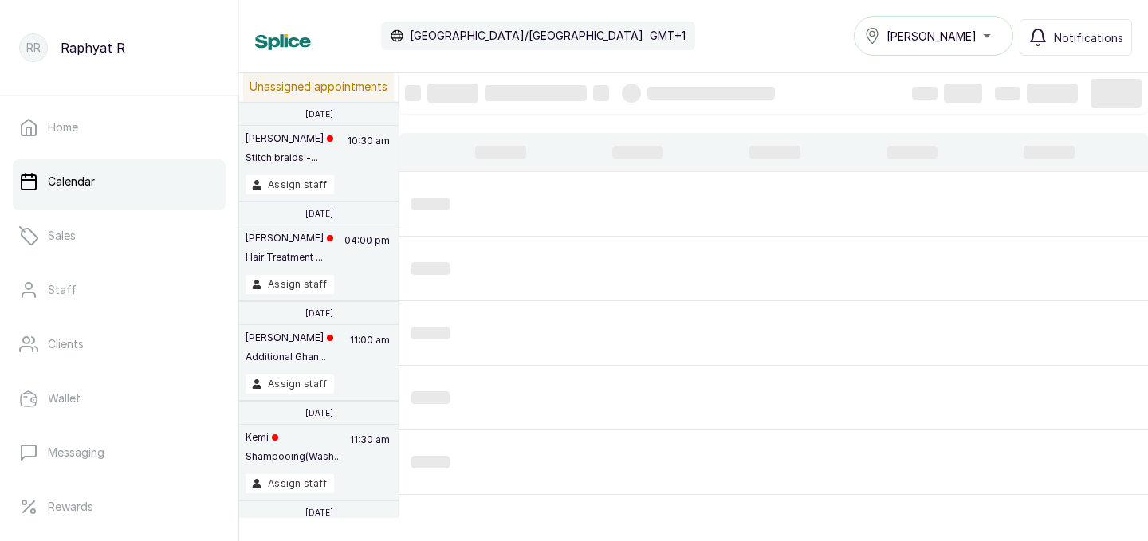
type input "[DATE]"
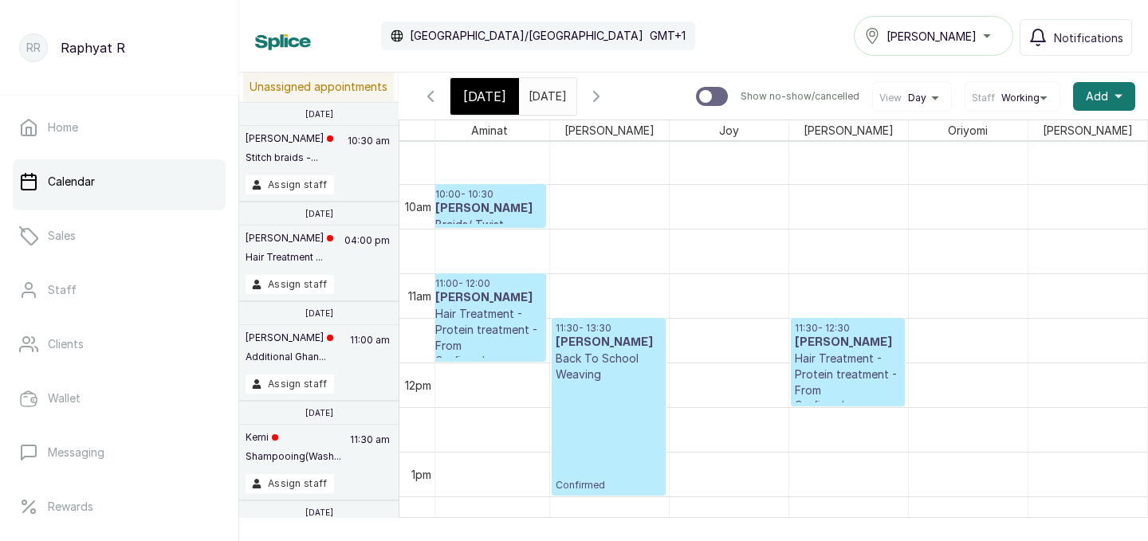
click at [488, 317] on p "Hair Treatment - Protein treatment - From" at bounding box center [488, 330] width 107 height 48
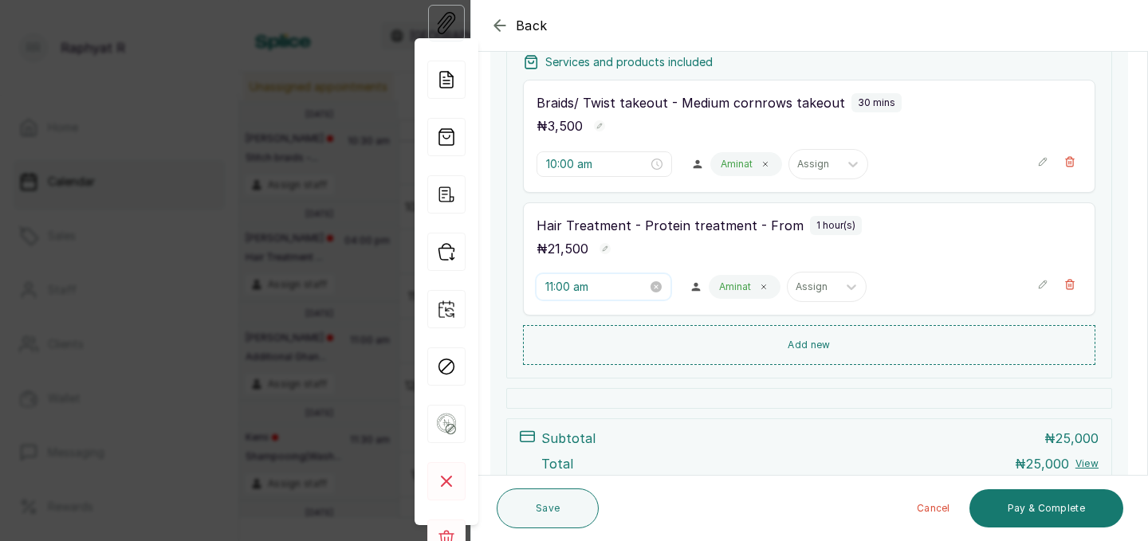
click at [566, 286] on input "11:00 am" at bounding box center [596, 287] width 102 height 18
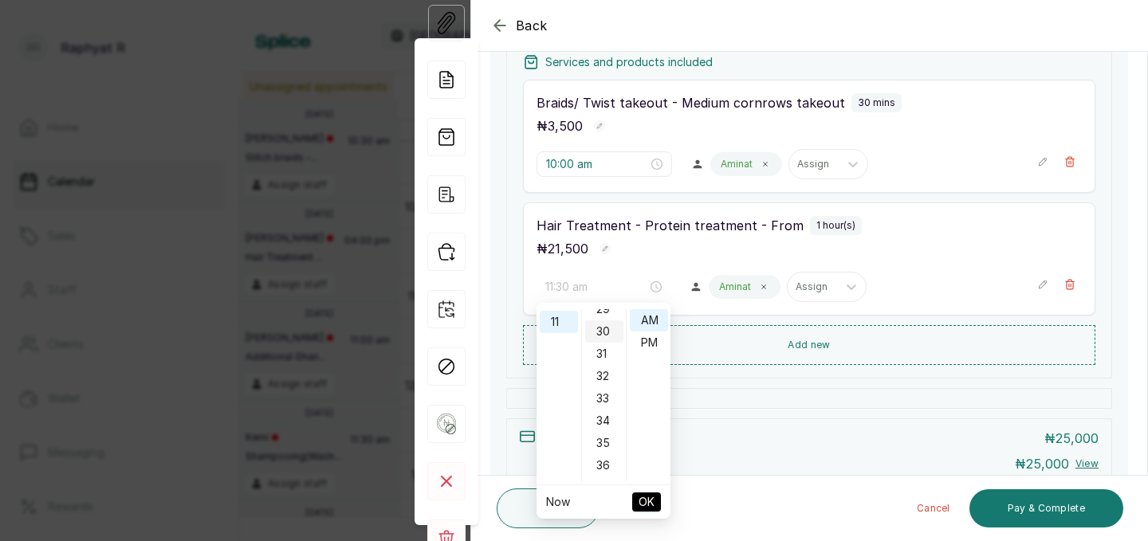
click at [608, 333] on div "30" at bounding box center [604, 332] width 38 height 22
click at [559, 345] on div "10" at bounding box center [559, 347] width 38 height 22
type input "10:30 am"
click at [644, 495] on span "OK" at bounding box center [647, 502] width 16 height 30
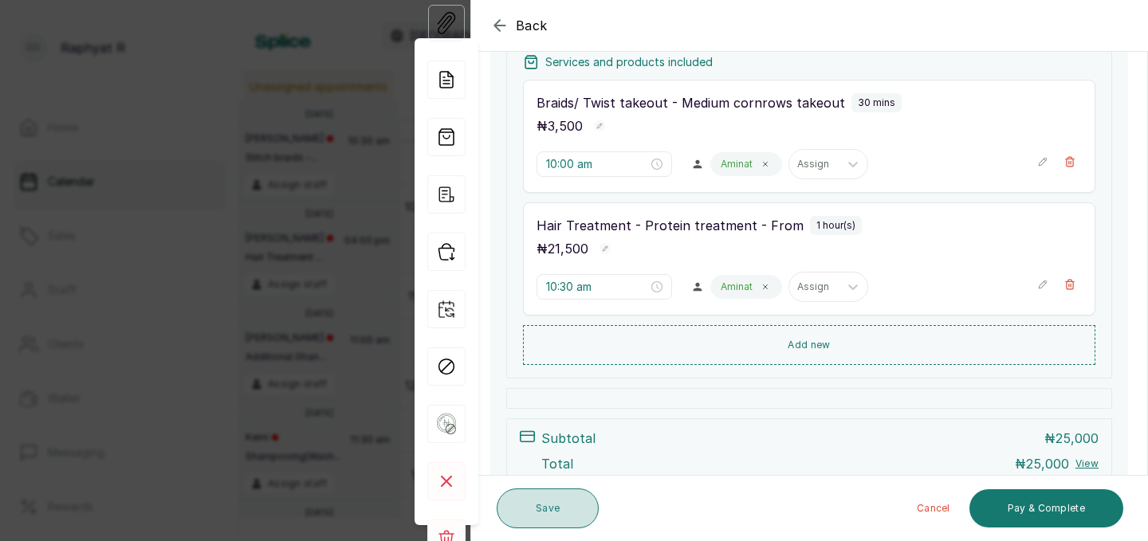
click at [560, 502] on button "Save" at bounding box center [548, 509] width 102 height 40
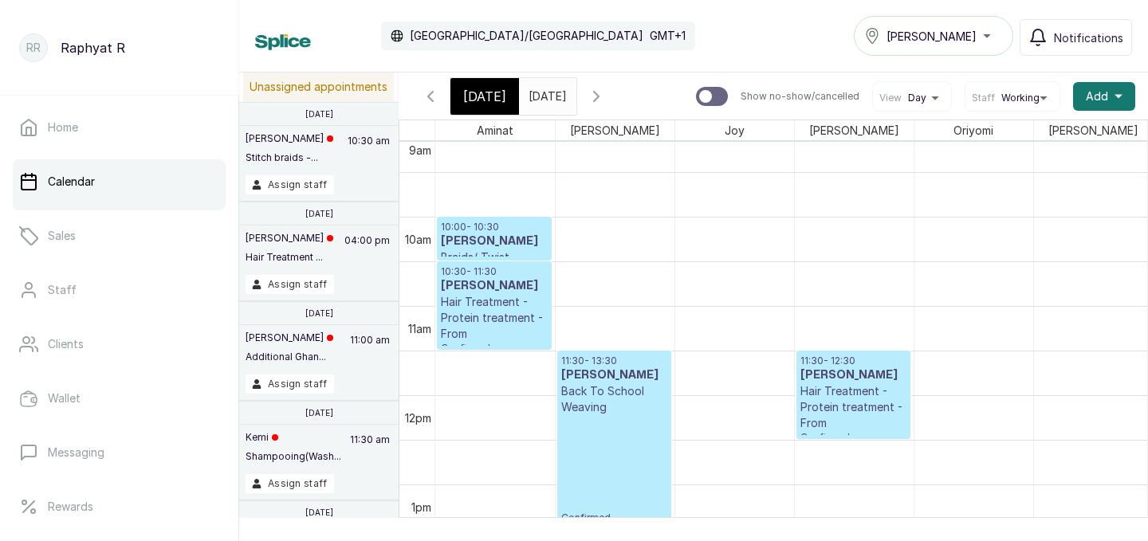
click at [606, 100] on icon "button" at bounding box center [596, 96] width 19 height 19
